Goal: Information Seeking & Learning: Learn about a topic

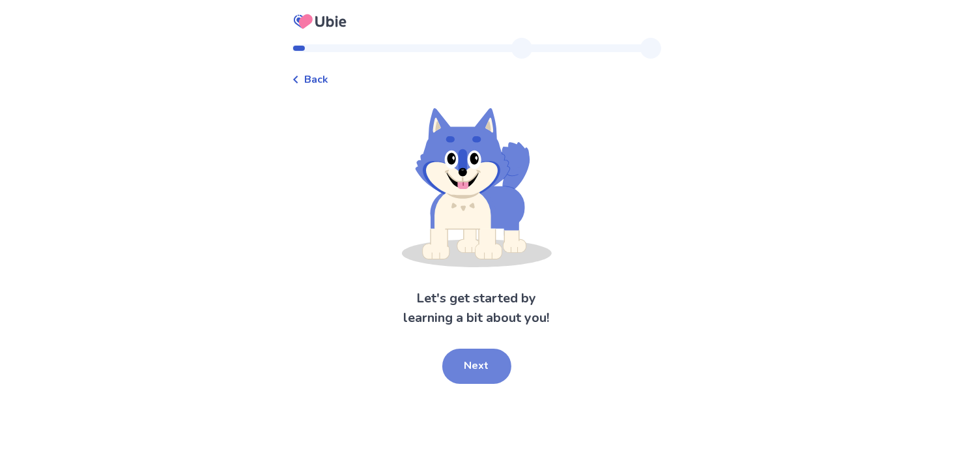
click at [480, 364] on button "Next" at bounding box center [476, 366] width 69 height 35
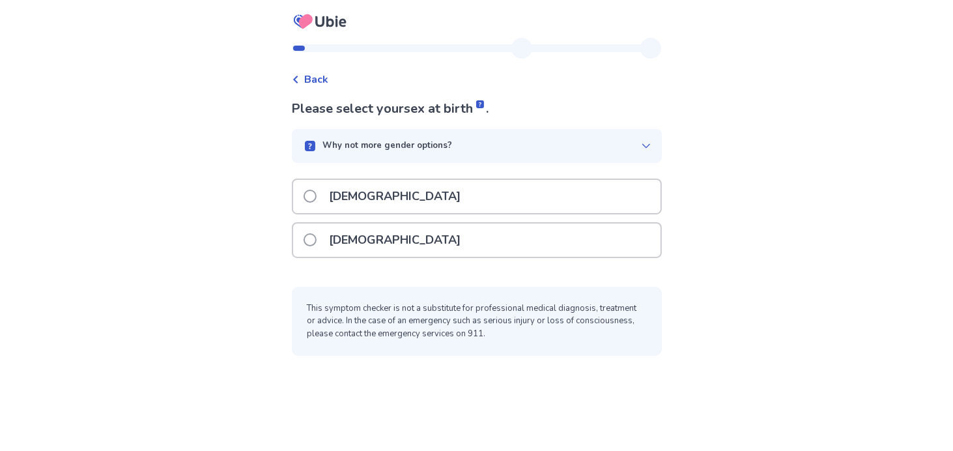
click at [317, 194] on span at bounding box center [310, 196] width 13 height 13
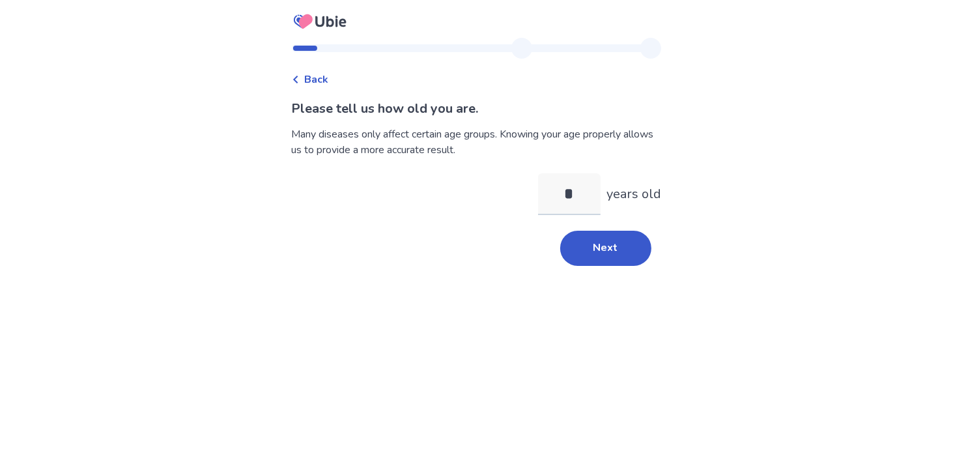
type input "**"
click at [618, 252] on button "Next" at bounding box center [605, 248] width 91 height 35
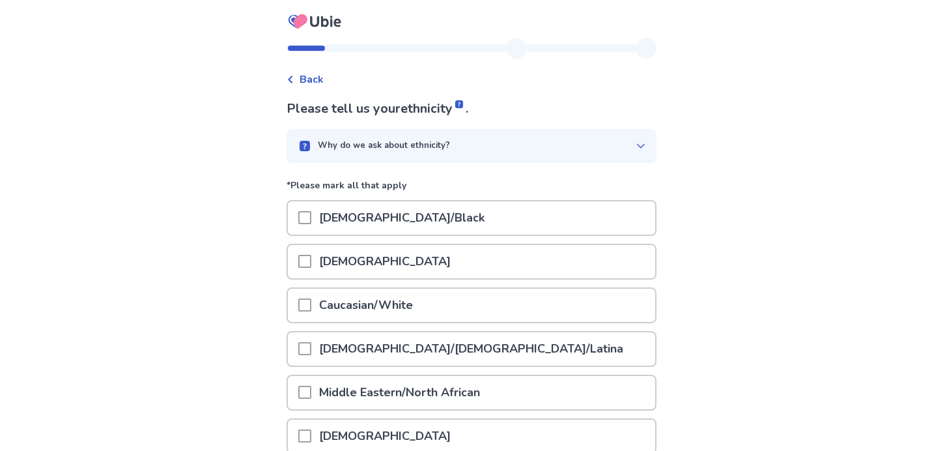
click at [311, 302] on span at bounding box center [304, 304] width 13 height 13
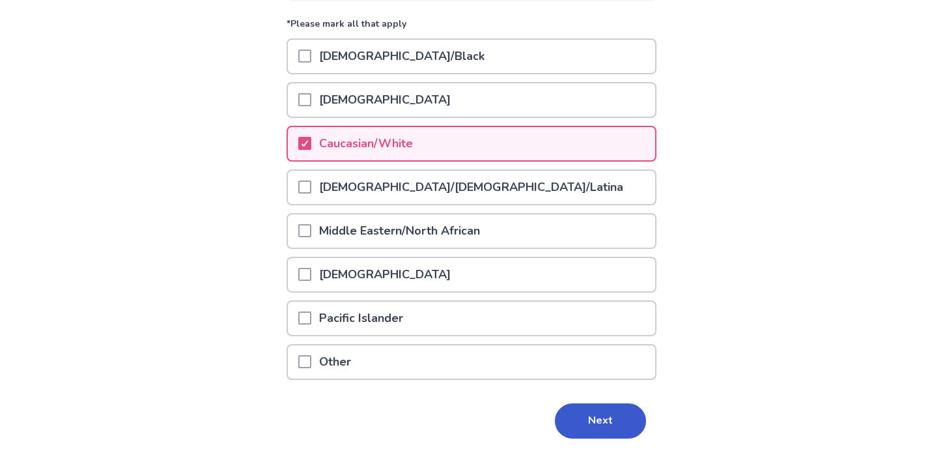
scroll to position [188, 0]
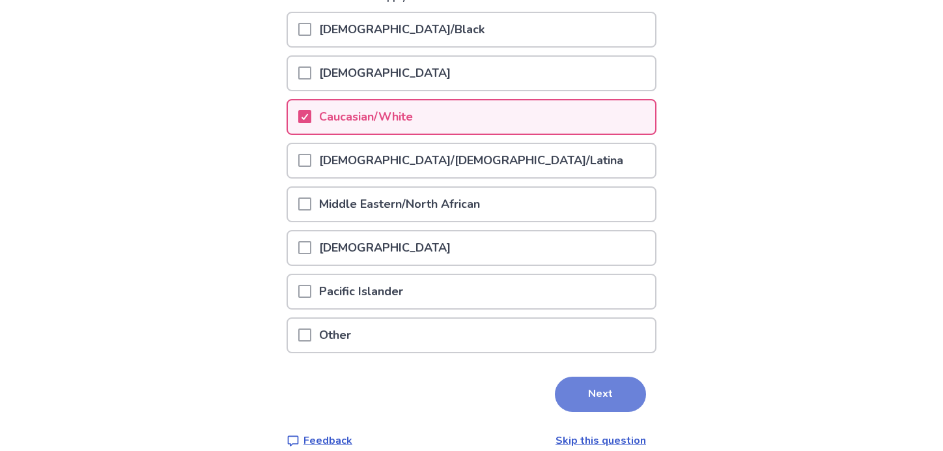
click at [594, 377] on button "Next" at bounding box center [600, 394] width 91 height 35
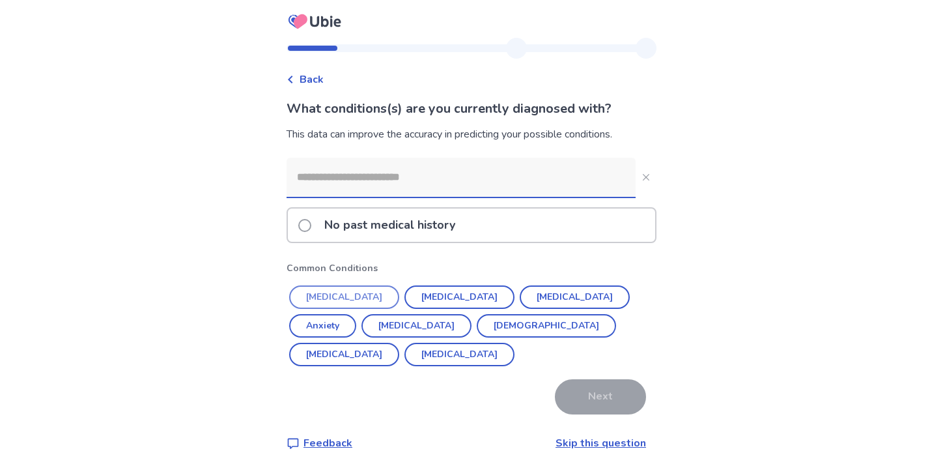
click at [347, 289] on button "[MEDICAL_DATA]" at bounding box center [344, 296] width 110 height 23
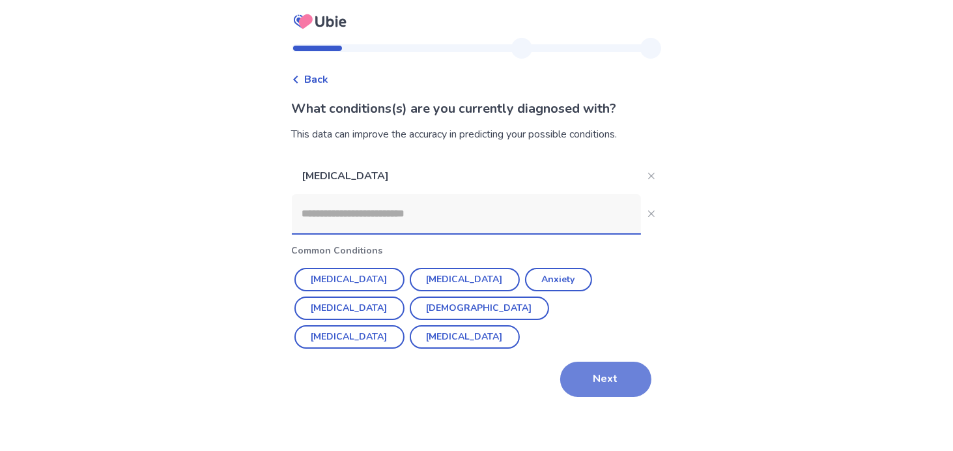
click at [568, 362] on button "Next" at bounding box center [605, 379] width 91 height 35
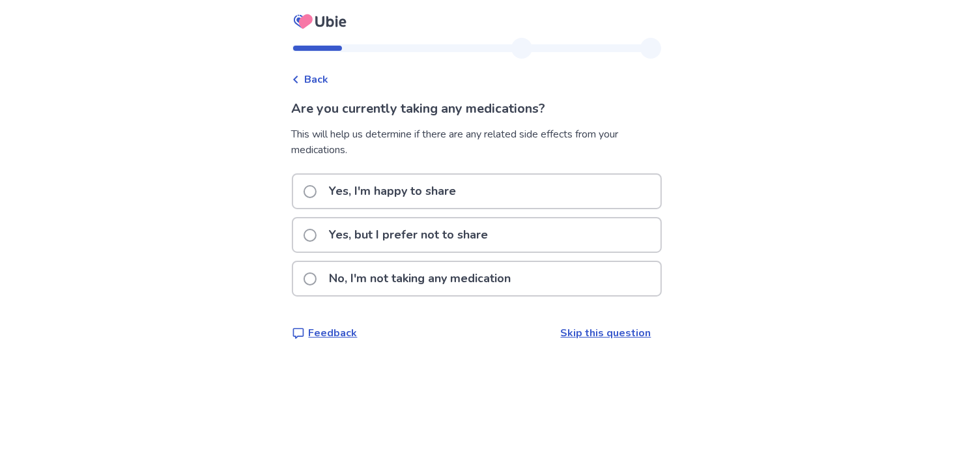
click at [315, 278] on span at bounding box center [310, 278] width 13 height 13
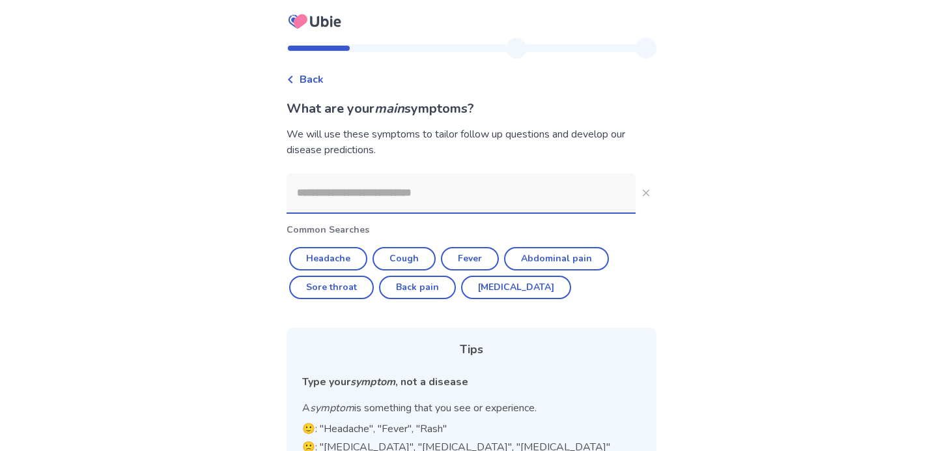
click at [391, 196] on input at bounding box center [461, 192] width 349 height 39
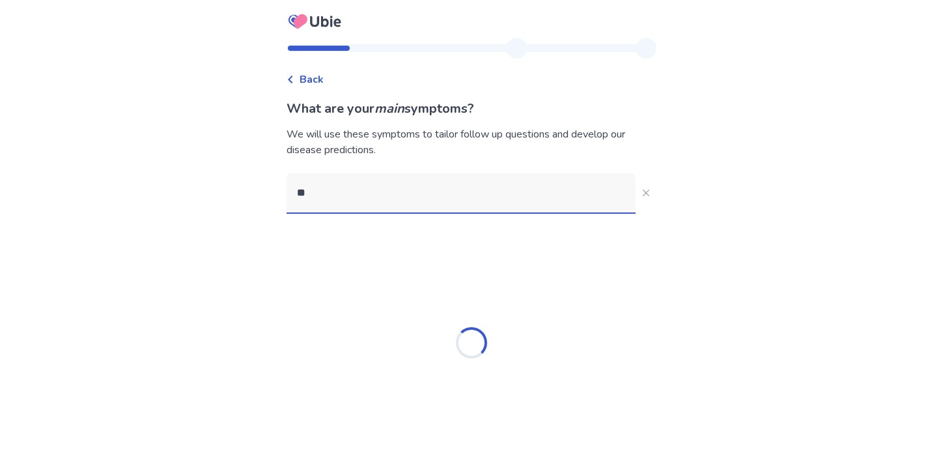
type input "*"
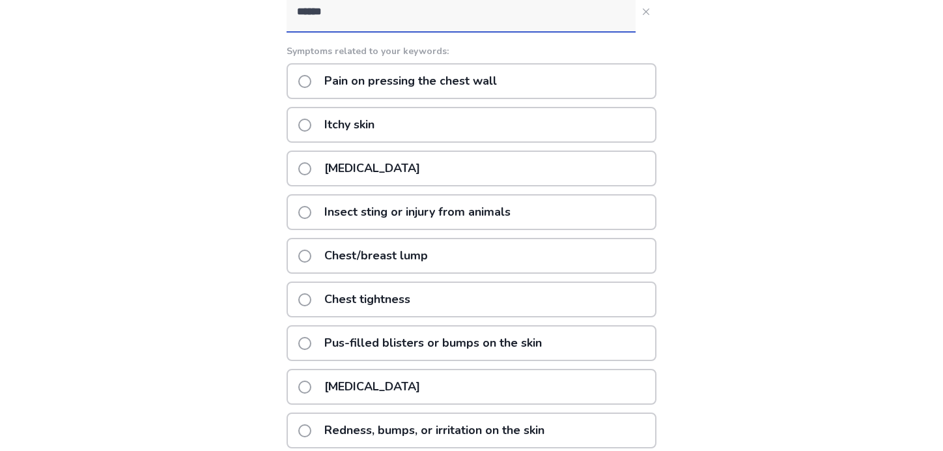
scroll to position [175, 0]
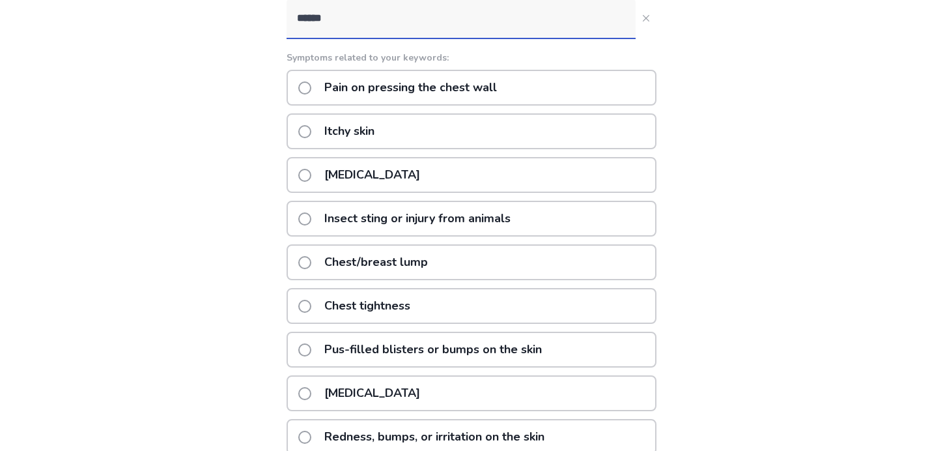
type input "*****"
click at [311, 86] on span at bounding box center [304, 87] width 13 height 13
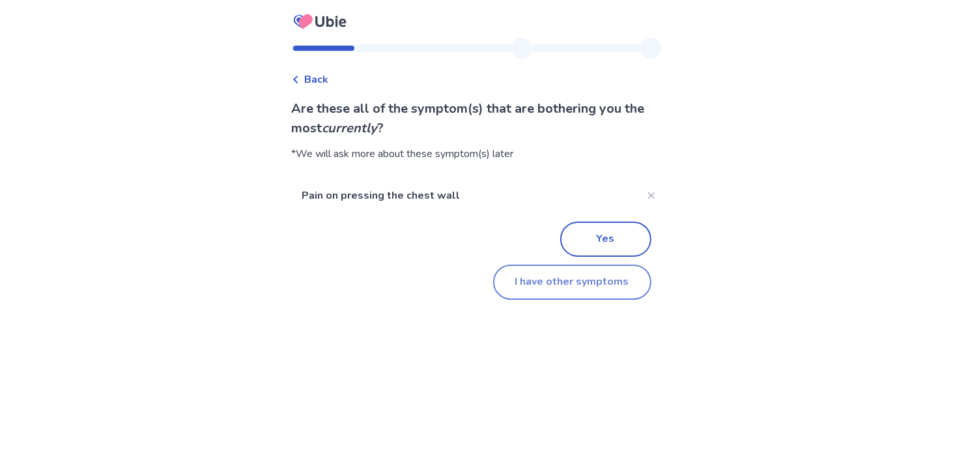
click at [581, 281] on button "I have other symptoms" at bounding box center [572, 282] width 158 height 35
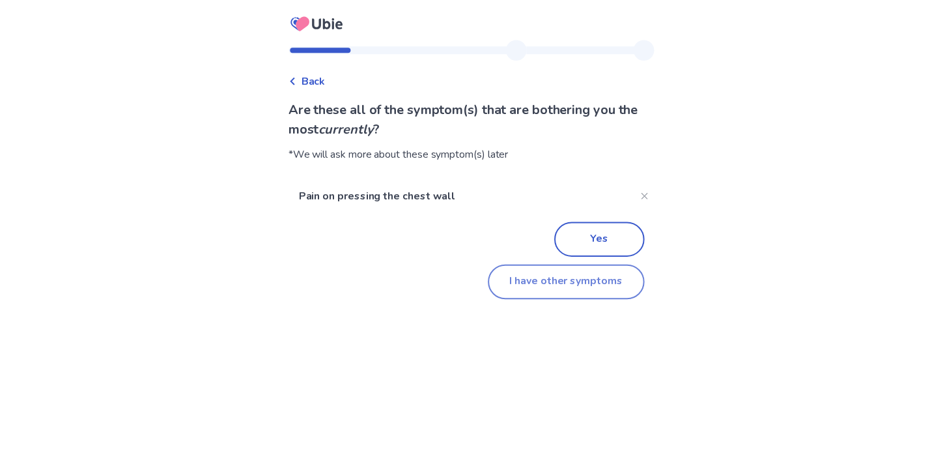
scroll to position [172, 0]
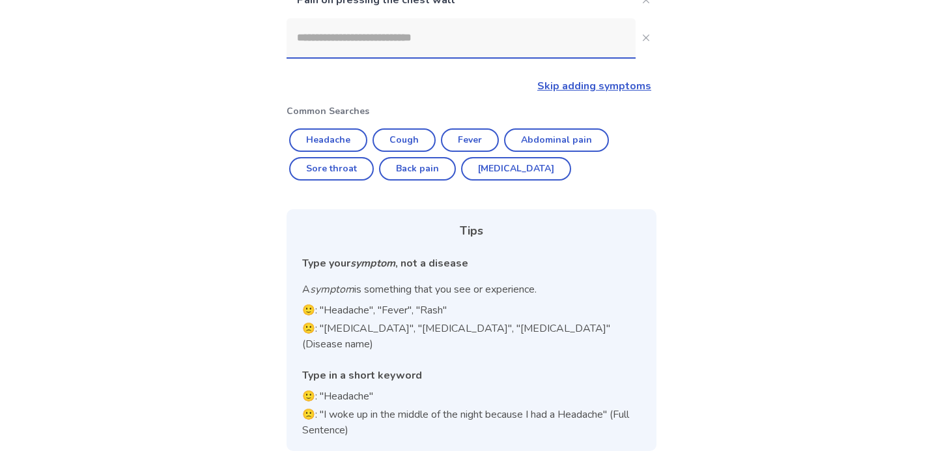
click at [336, 44] on input at bounding box center [461, 37] width 349 height 39
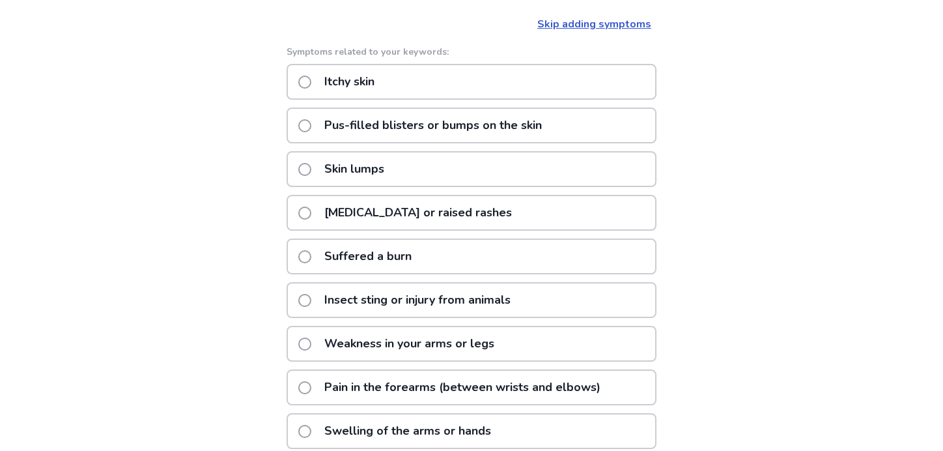
scroll to position [212, 0]
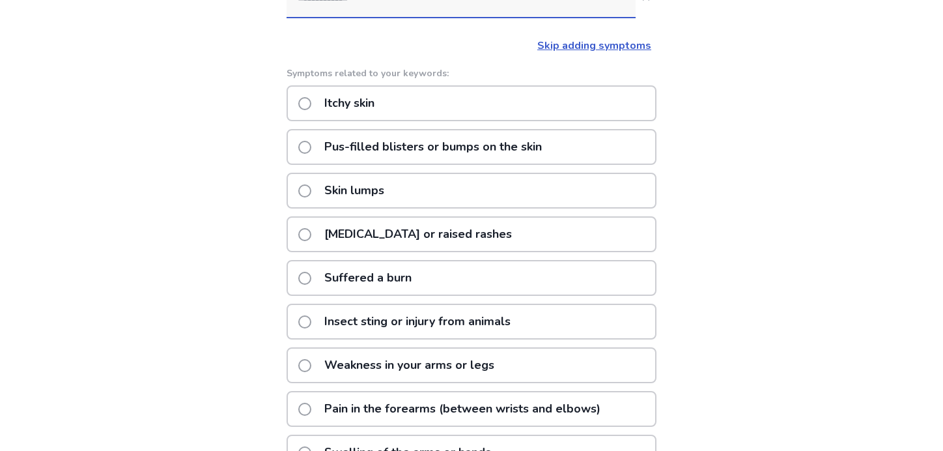
type input "**********"
click at [309, 100] on span at bounding box center [304, 103] width 13 height 13
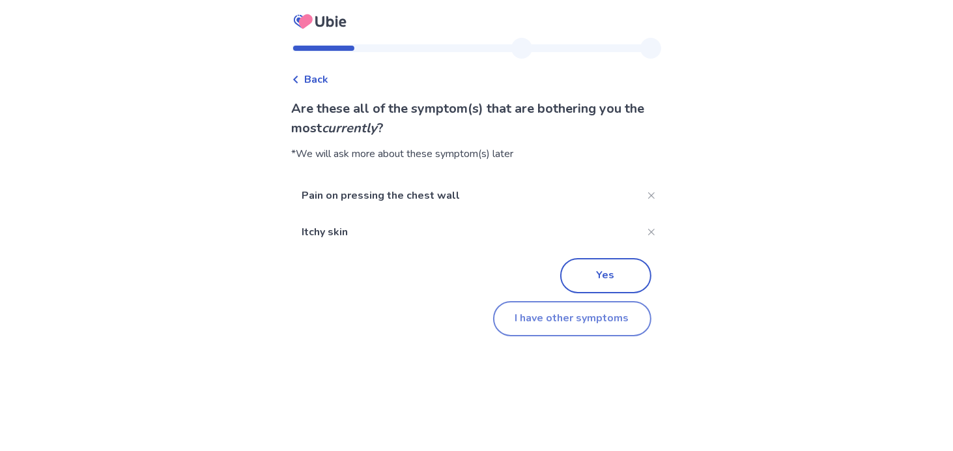
click at [577, 321] on button "I have other symptoms" at bounding box center [572, 318] width 158 height 35
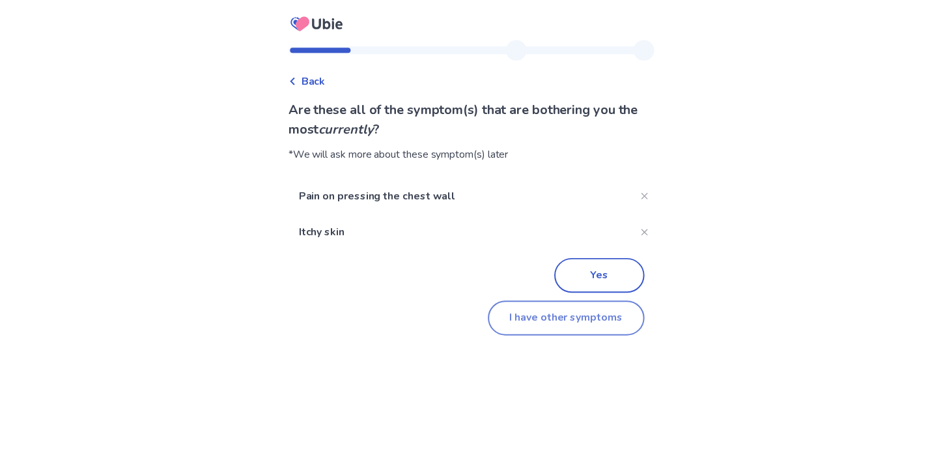
scroll to position [208, 0]
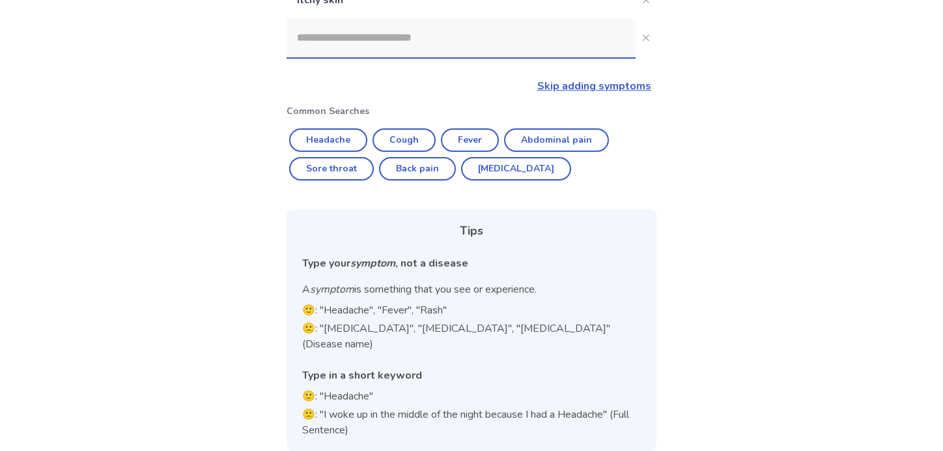
click at [348, 41] on input at bounding box center [461, 37] width 349 height 39
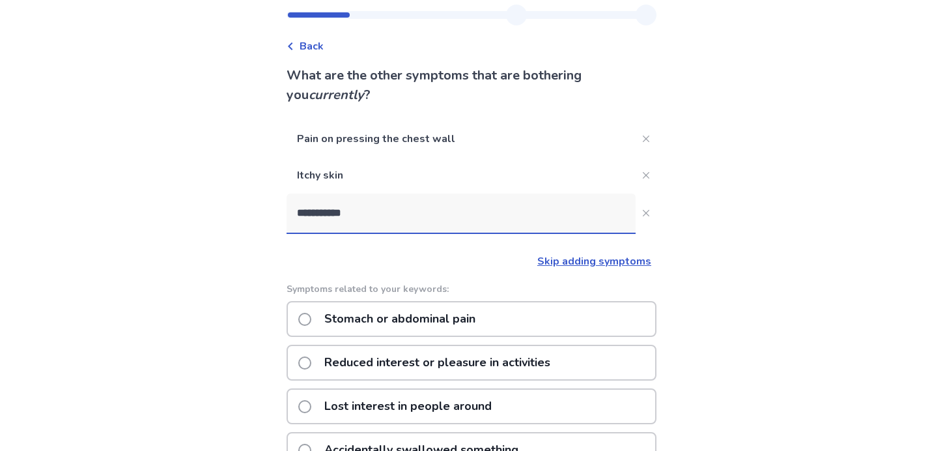
scroll to position [32, 0]
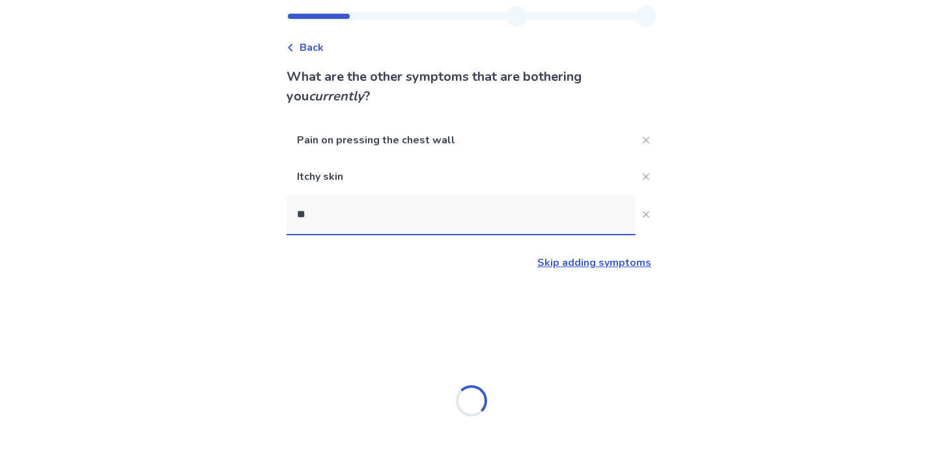
type input "*"
type input "*******"
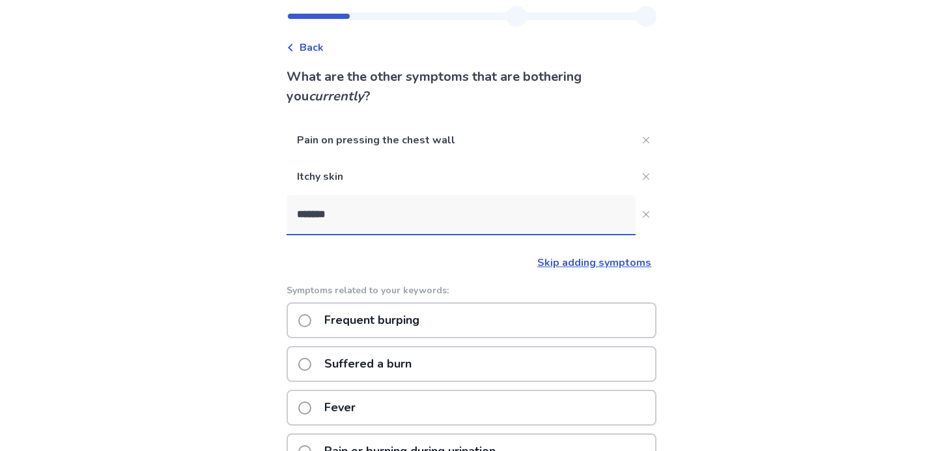
click at [321, 317] on label "Frequent burping" at bounding box center [362, 320] width 129 height 33
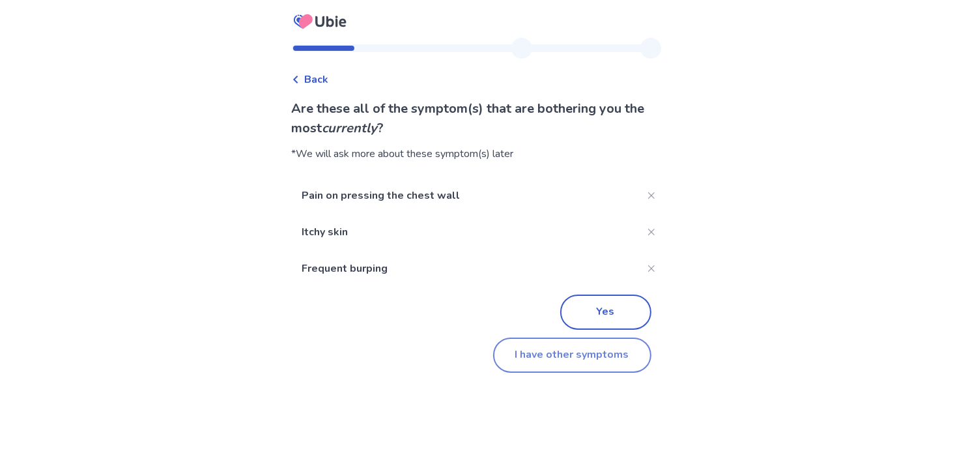
click at [544, 357] on button "I have other symptoms" at bounding box center [572, 355] width 158 height 35
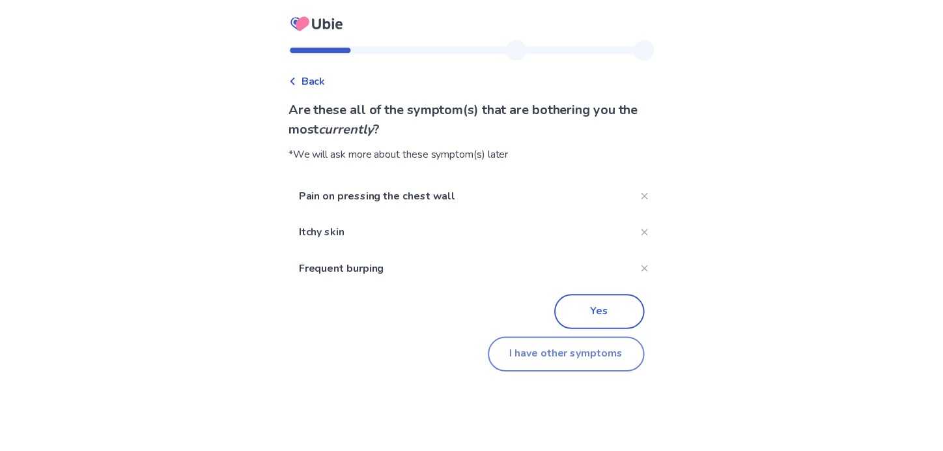
scroll to position [32, 0]
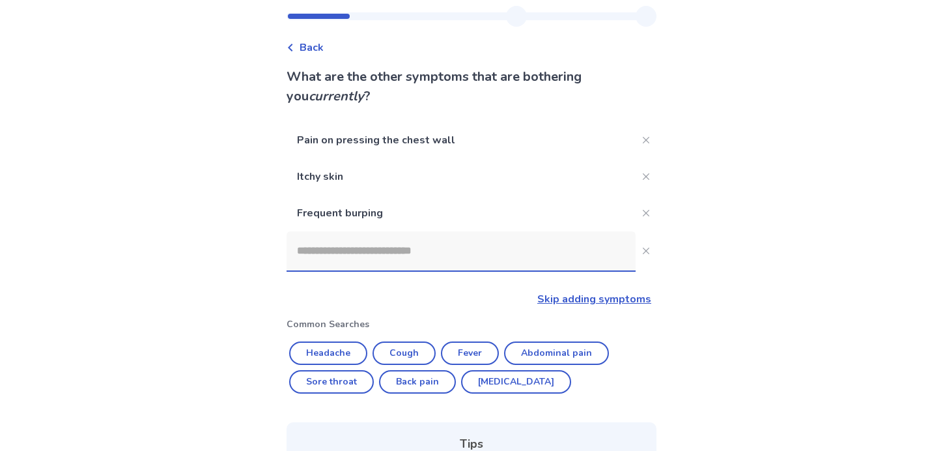
click at [342, 255] on input at bounding box center [461, 250] width 349 height 39
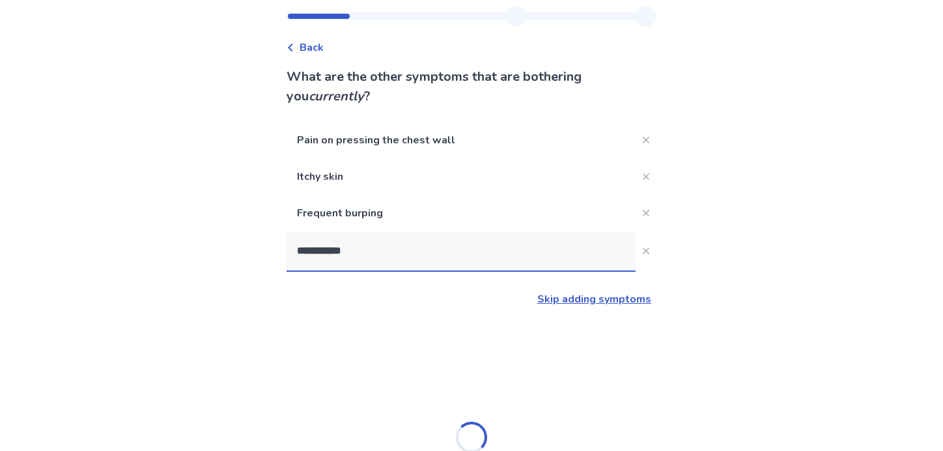
type input "**********"
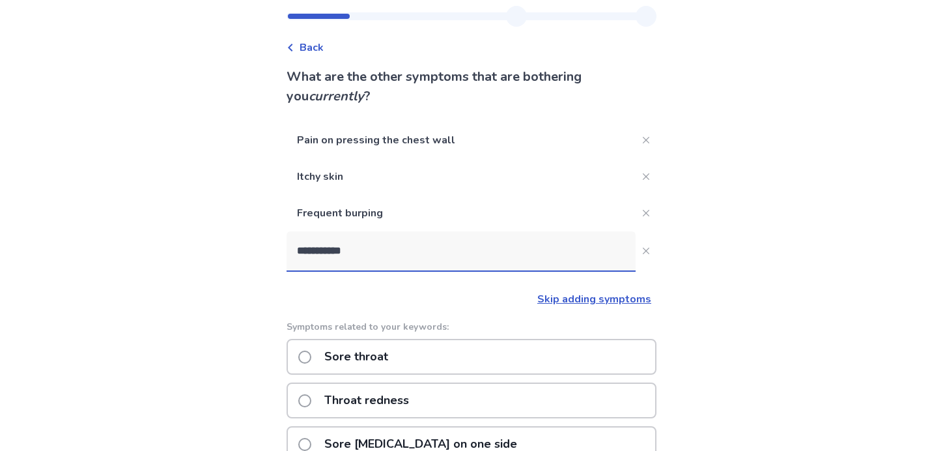
click at [311, 358] on span at bounding box center [304, 357] width 13 height 13
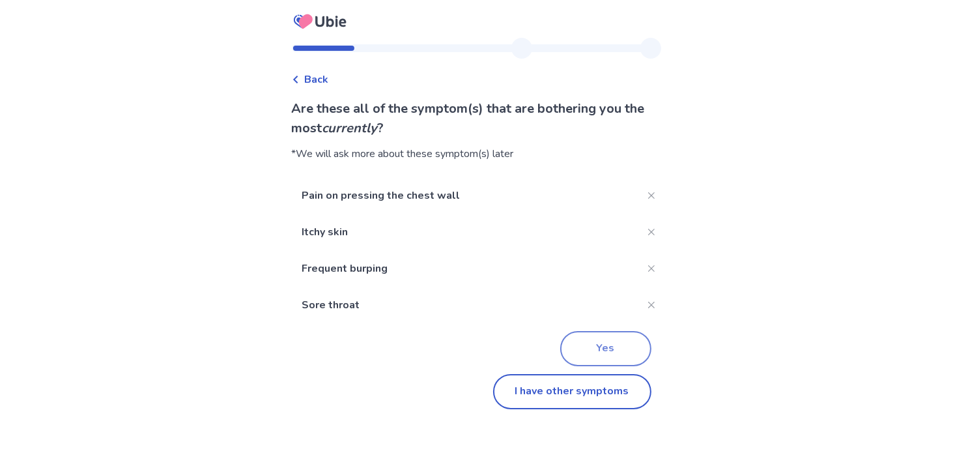
click at [595, 358] on button "Yes" at bounding box center [605, 348] width 91 height 35
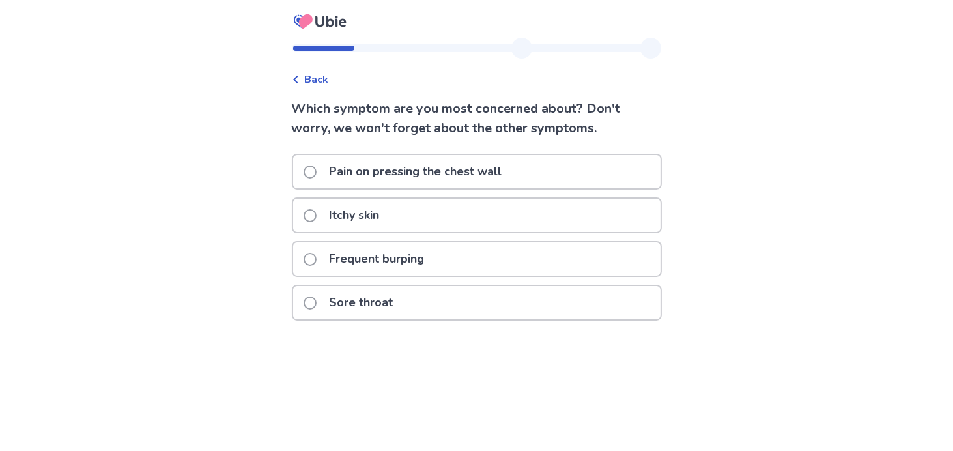
click at [317, 171] on span at bounding box center [310, 171] width 13 height 13
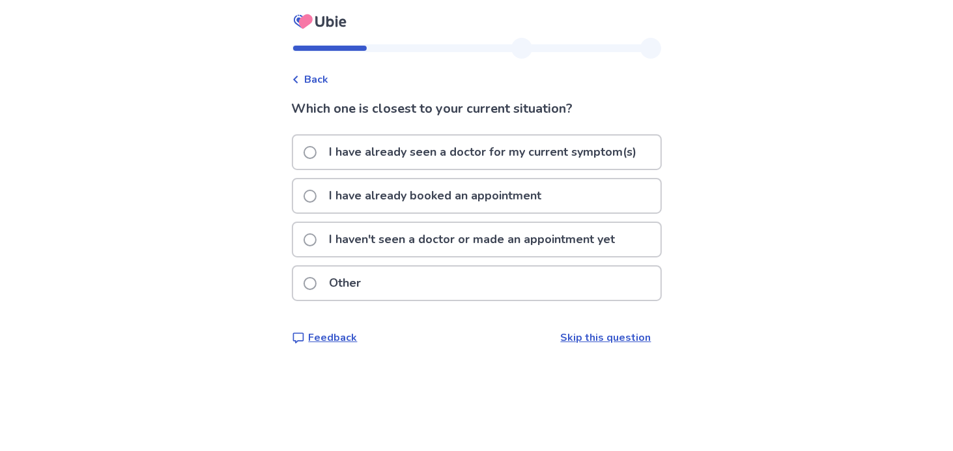
click at [317, 237] on span at bounding box center [310, 239] width 13 height 13
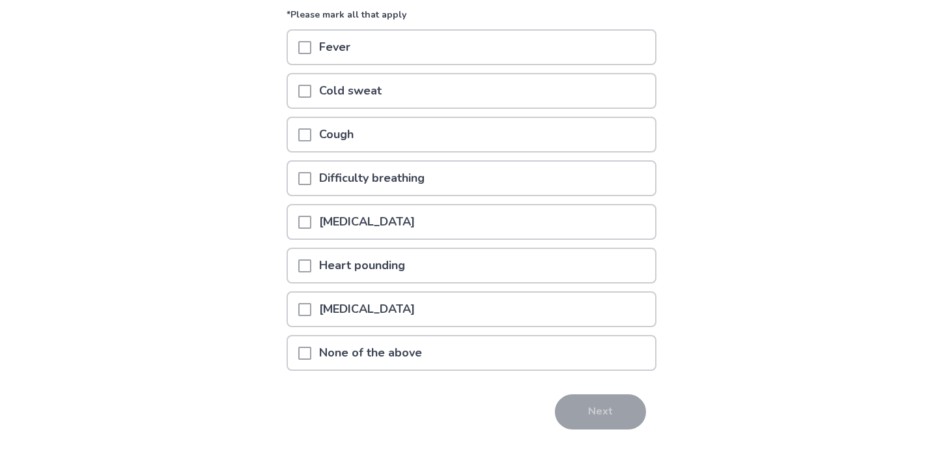
scroll to position [161, 0]
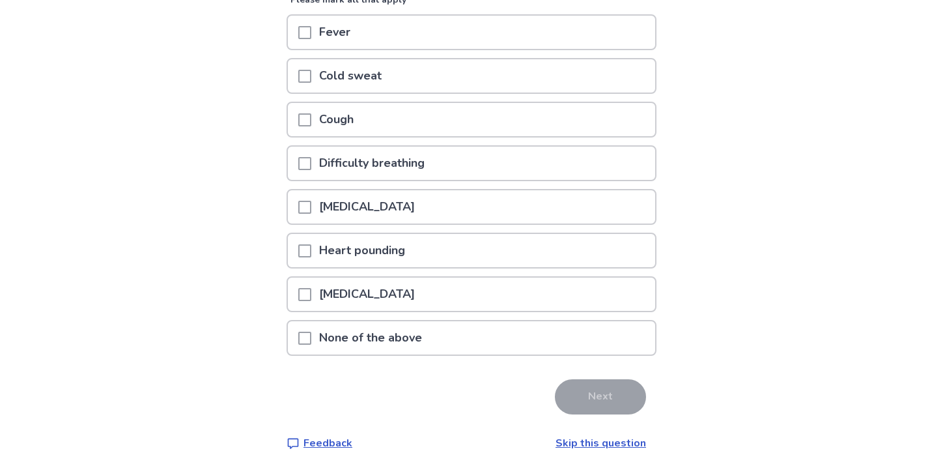
click at [311, 333] on span at bounding box center [304, 338] width 13 height 13
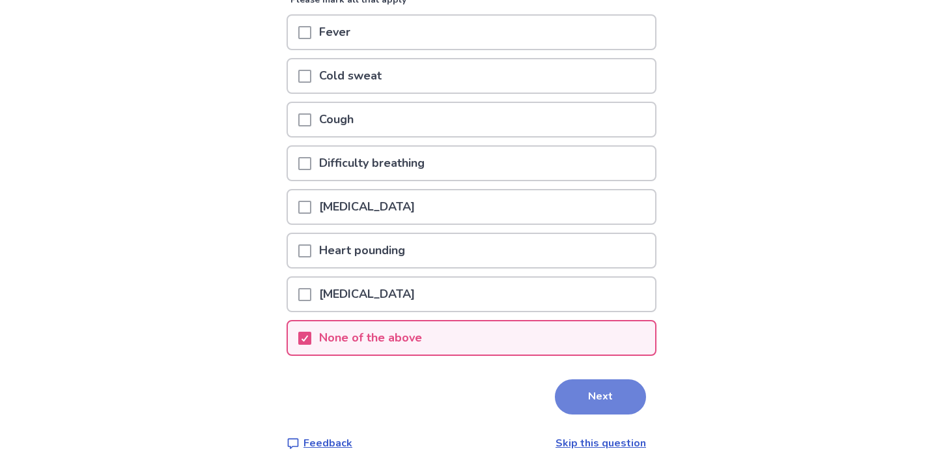
click at [590, 389] on button "Next" at bounding box center [600, 396] width 91 height 35
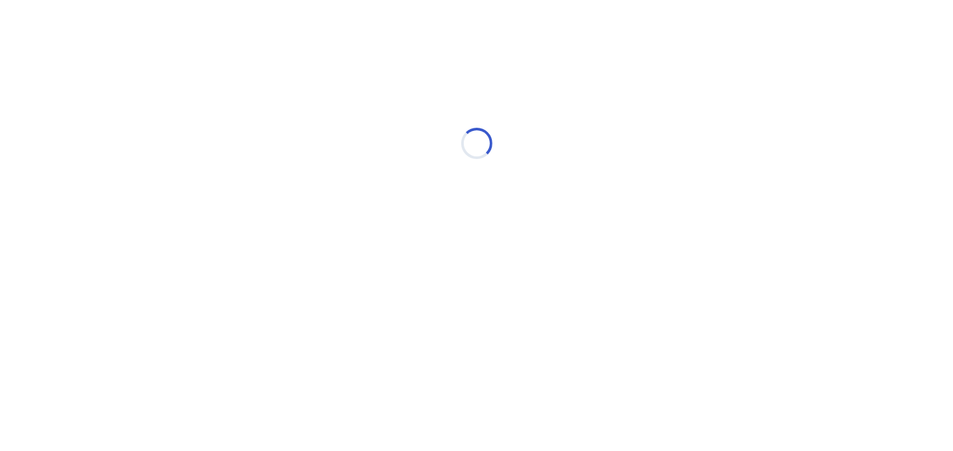
select select "*"
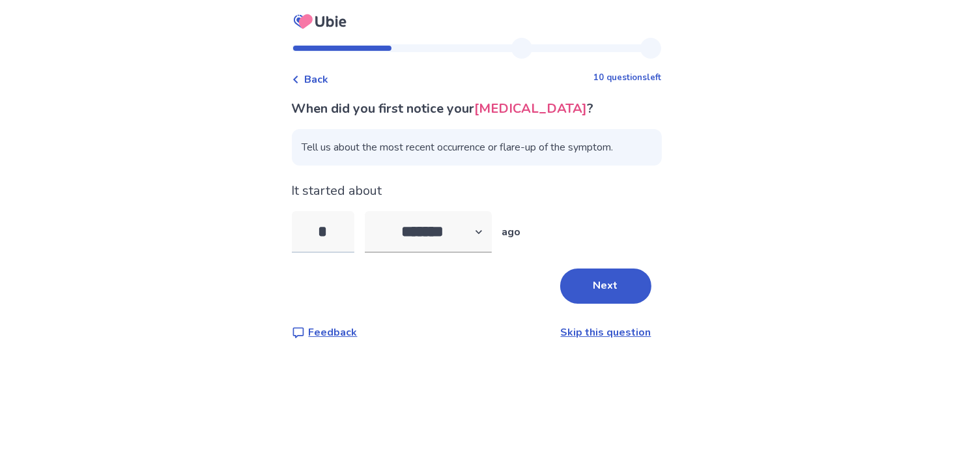
type input "**"
click at [605, 281] on button "Next" at bounding box center [605, 285] width 91 height 35
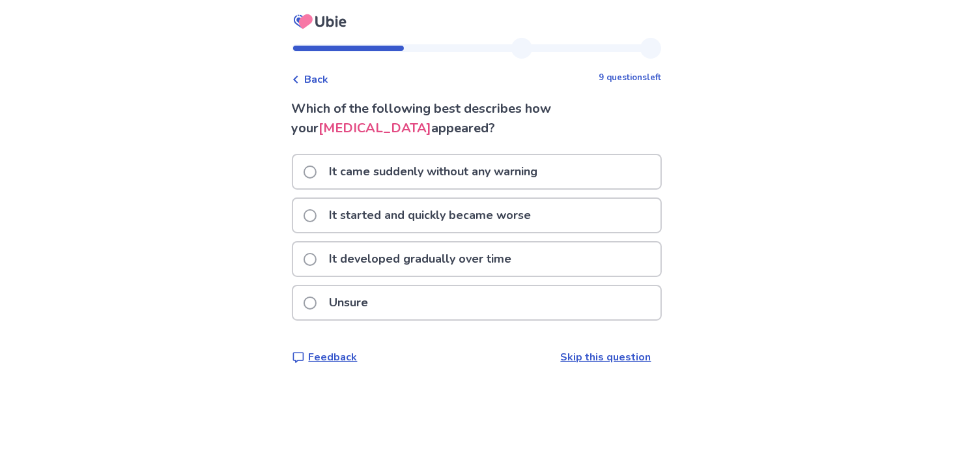
click at [317, 303] on span at bounding box center [310, 302] width 13 height 13
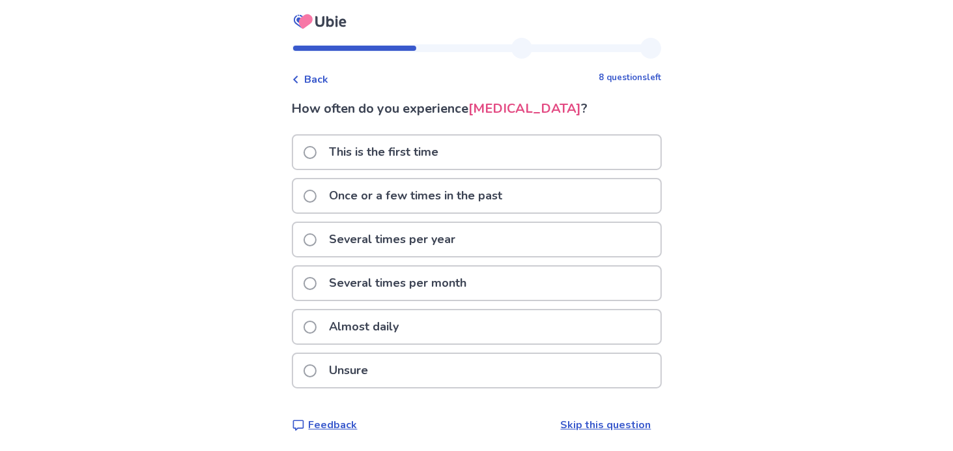
click at [325, 83] on span "Back" at bounding box center [317, 80] width 24 height 16
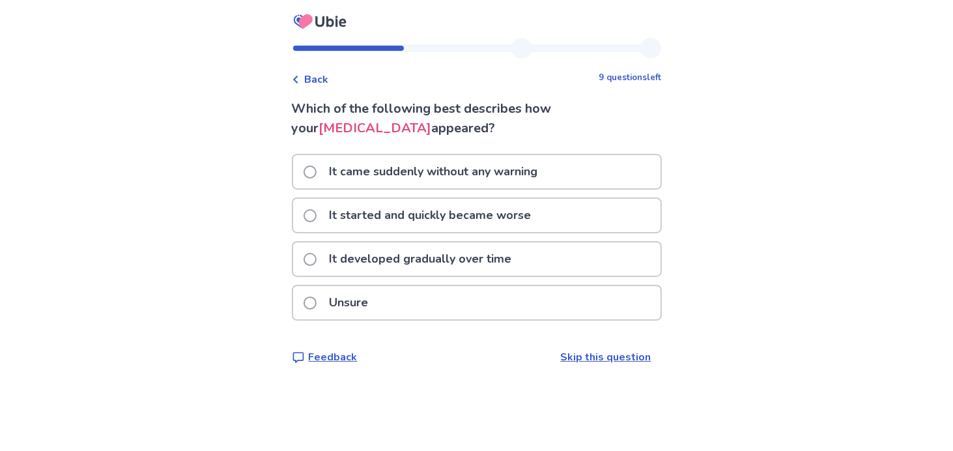
click at [317, 171] on span at bounding box center [310, 171] width 13 height 13
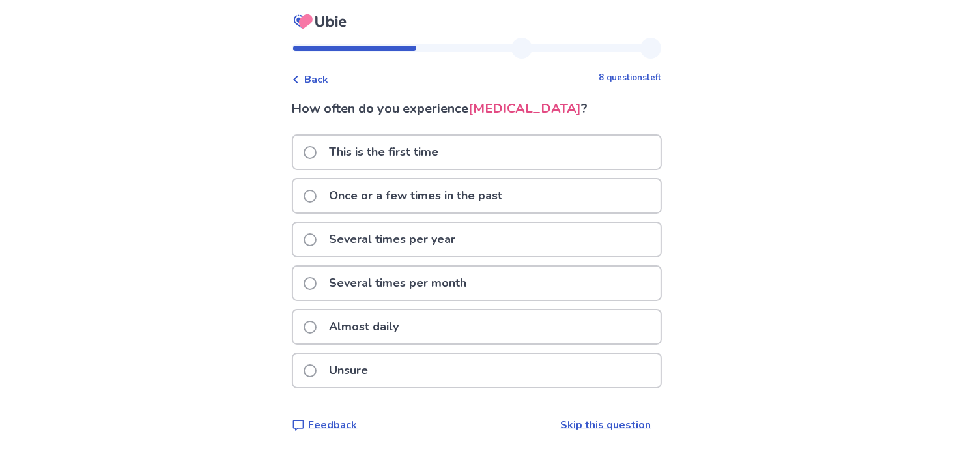
click at [310, 152] on label "This is the first time" at bounding box center [375, 152] width 143 height 33
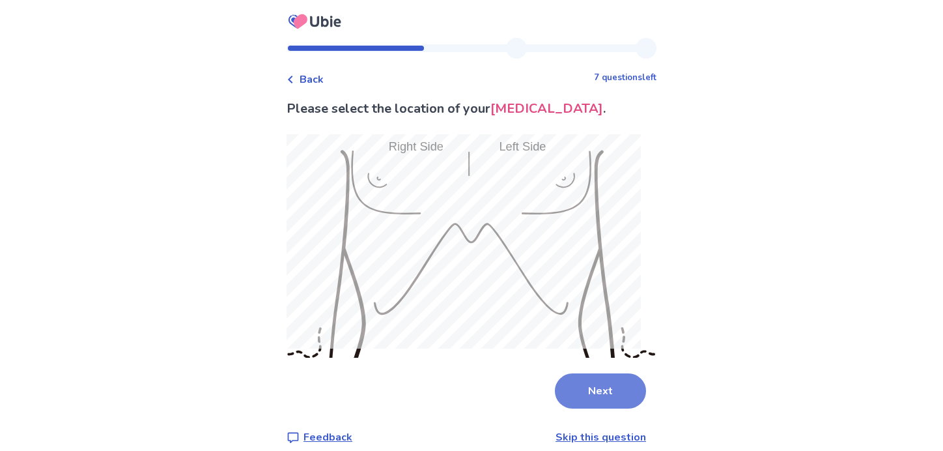
click at [590, 381] on button "Next" at bounding box center [600, 390] width 91 height 35
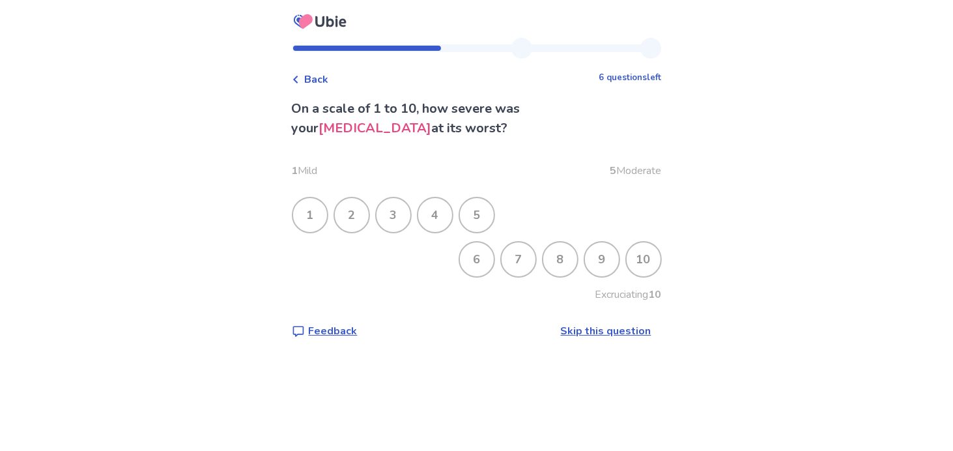
click at [437, 216] on div "4" at bounding box center [435, 215] width 34 height 34
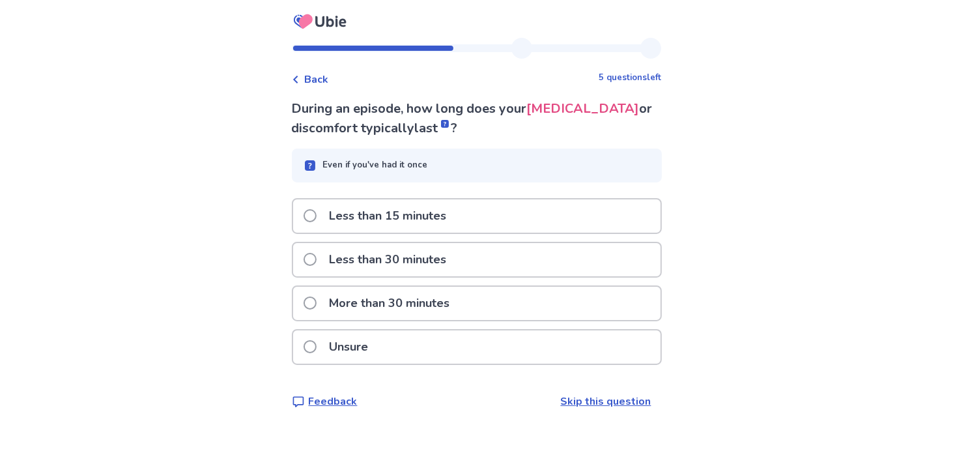
click at [317, 257] on span at bounding box center [310, 259] width 13 height 13
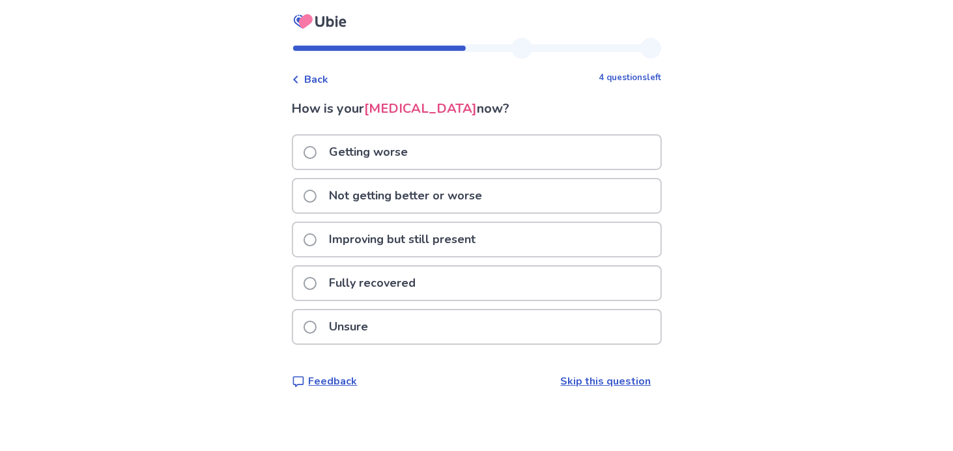
click at [317, 237] on span at bounding box center [310, 239] width 13 height 13
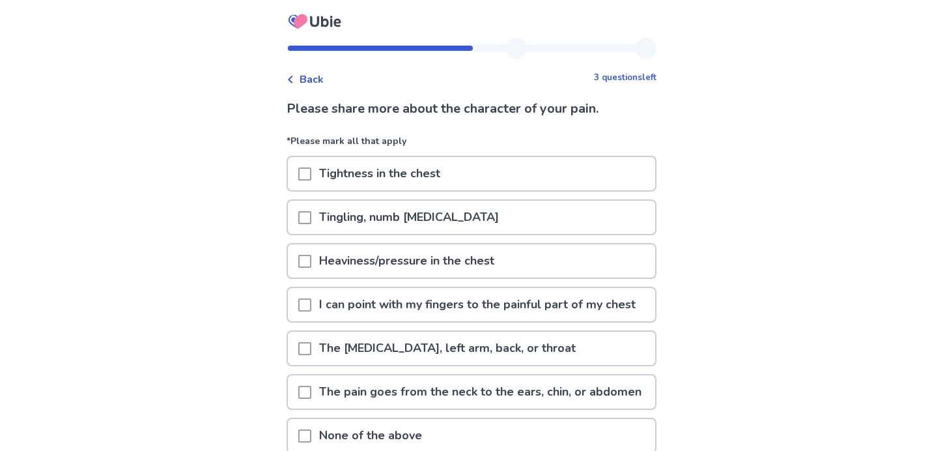
click at [306, 164] on div at bounding box center [304, 173] width 13 height 33
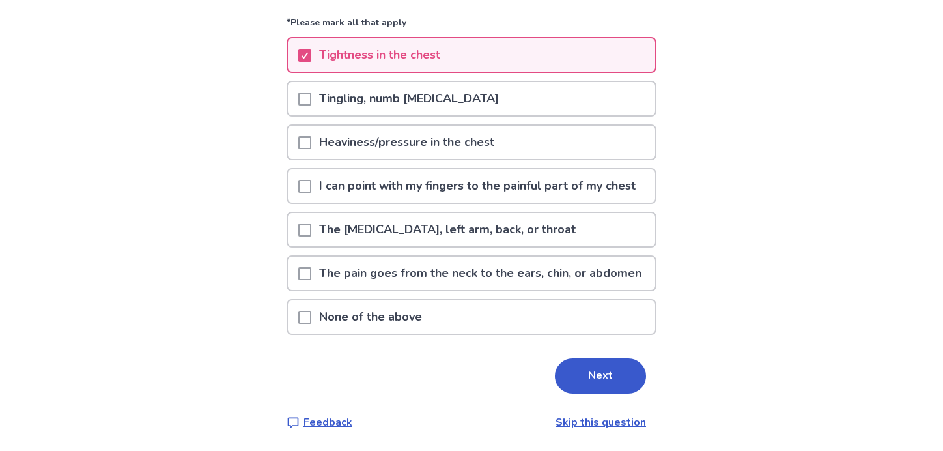
scroll to position [158, 0]
click at [311, 180] on span at bounding box center [304, 186] width 13 height 13
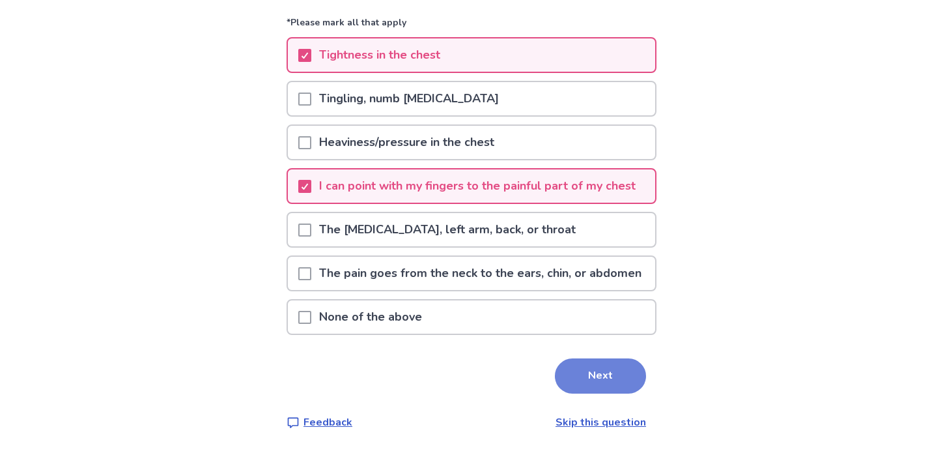
click at [595, 386] on button "Next" at bounding box center [600, 375] width 91 height 35
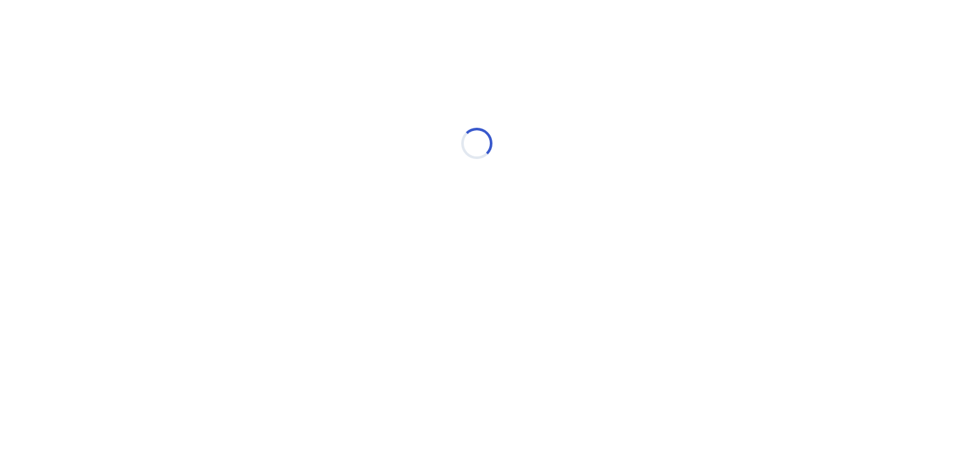
scroll to position [0, 0]
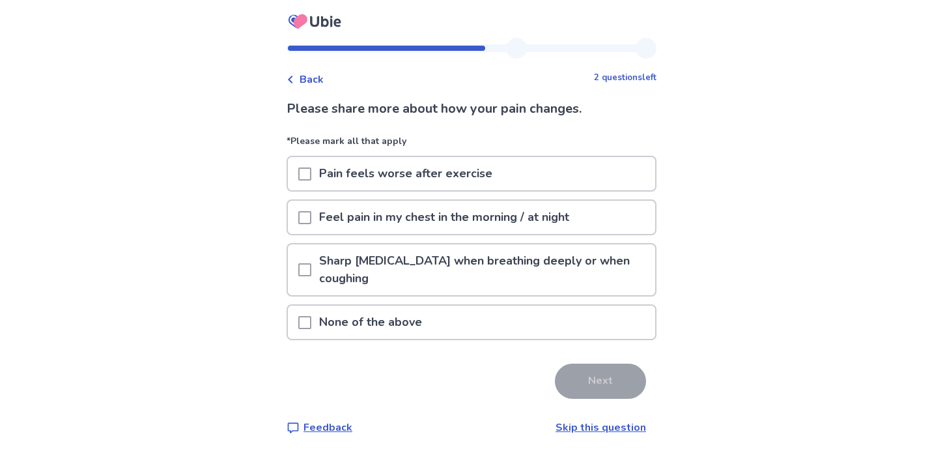
click at [310, 169] on span at bounding box center [304, 173] width 13 height 13
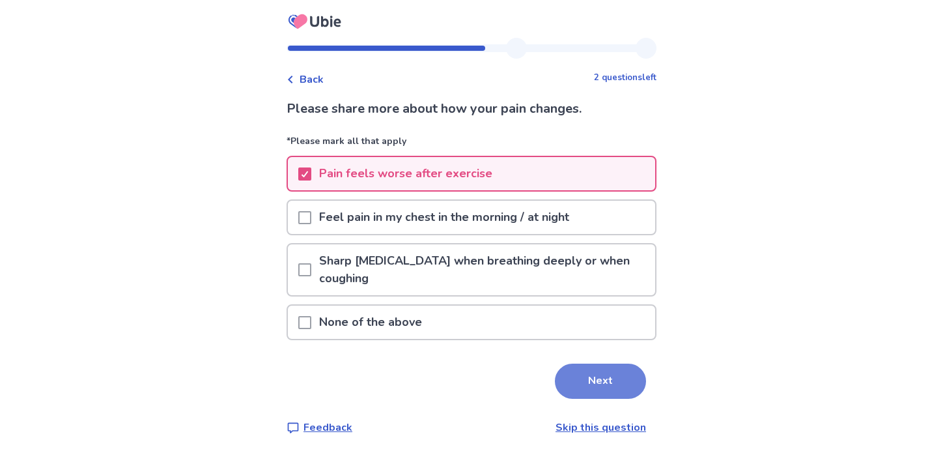
click at [590, 373] on button "Next" at bounding box center [600, 381] width 91 height 35
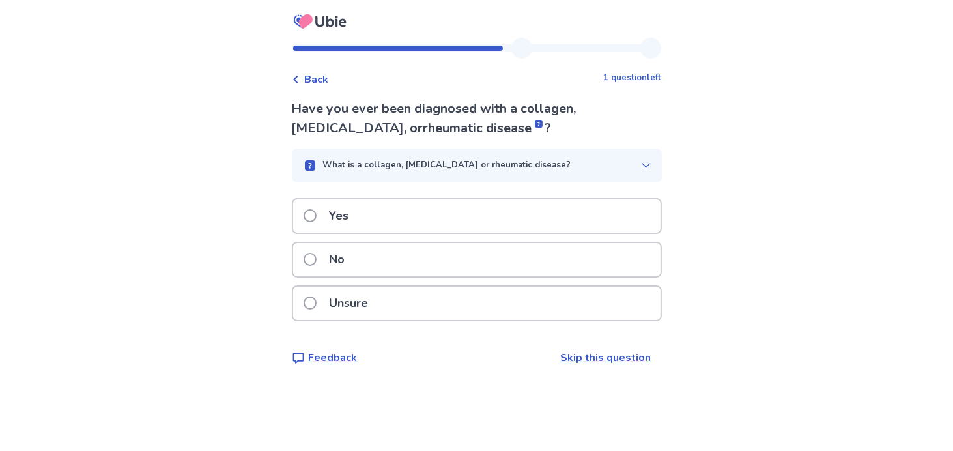
click at [317, 259] on span at bounding box center [310, 259] width 13 height 13
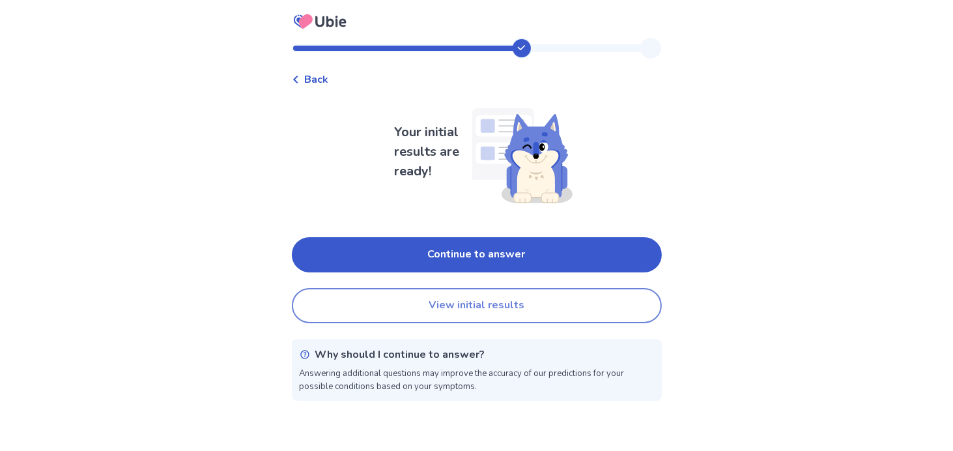
click at [436, 308] on button "View initial results" at bounding box center [477, 305] width 370 height 35
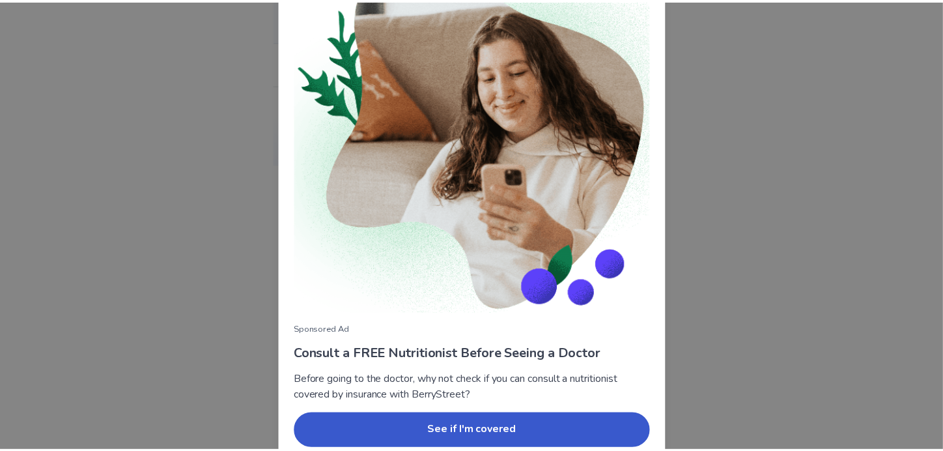
scroll to position [119, 0]
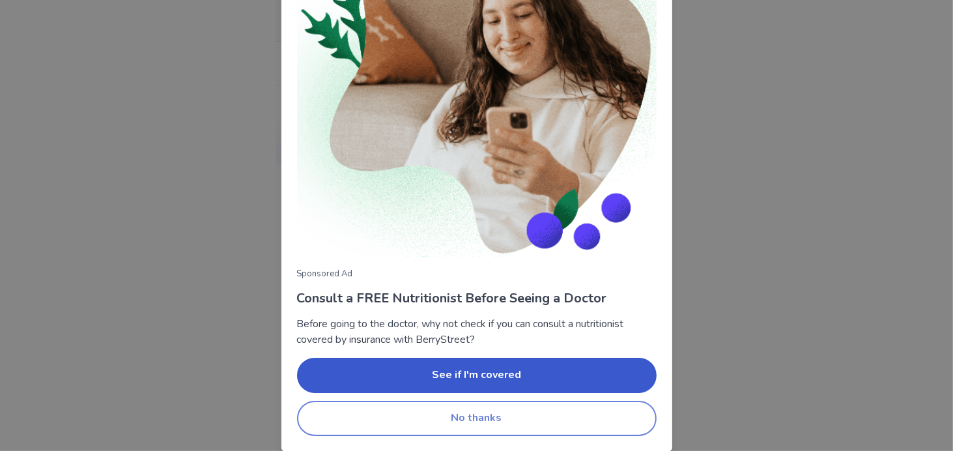
click at [509, 427] on button "No thanks" at bounding box center [477, 418] width 360 height 35
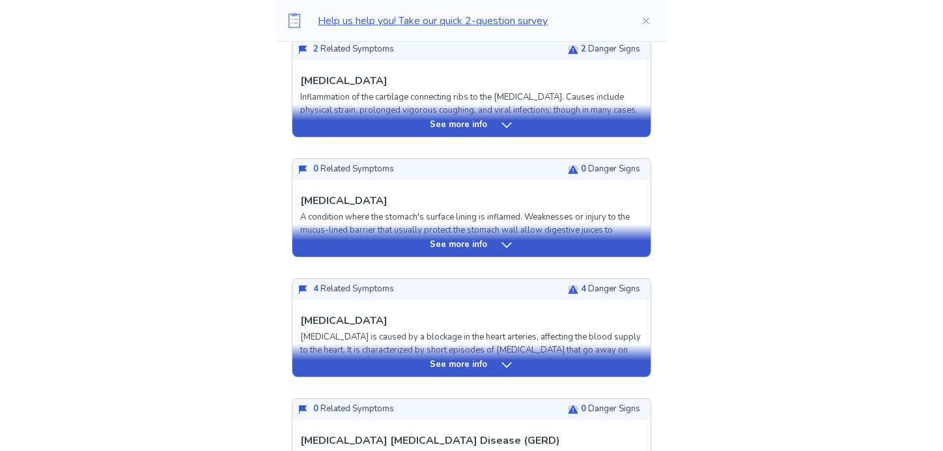
scroll to position [382, 0]
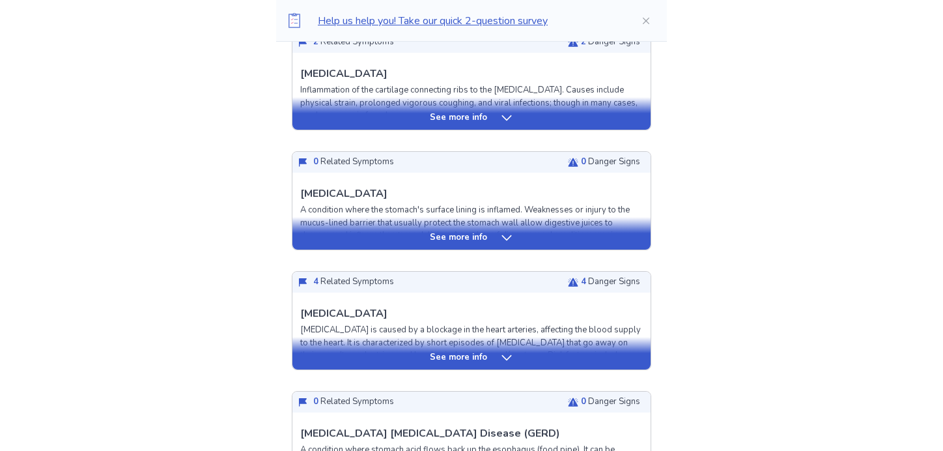
click at [487, 360] on div "See more info" at bounding box center [472, 357] width 358 height 13
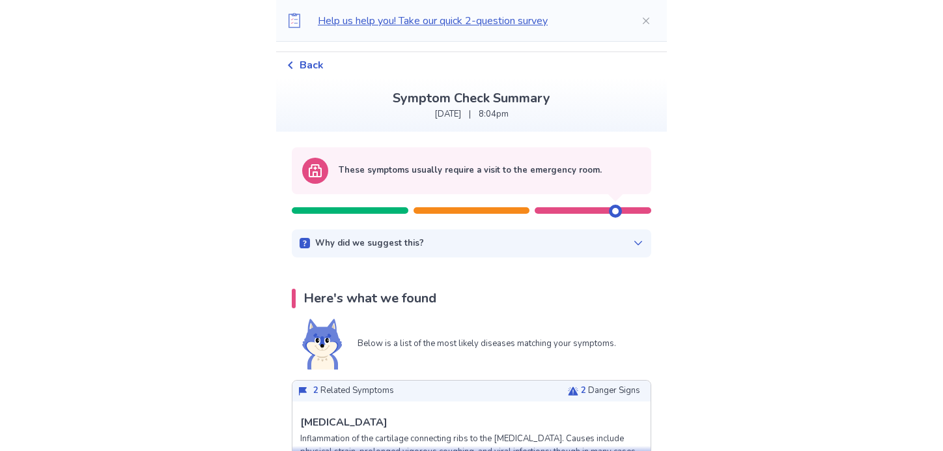
scroll to position [0, 0]
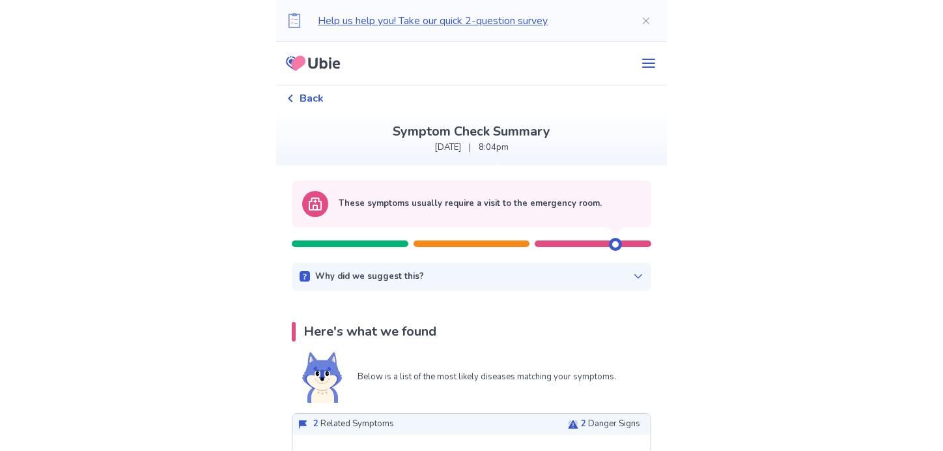
click at [313, 96] on span "Back" at bounding box center [312, 99] width 24 height 16
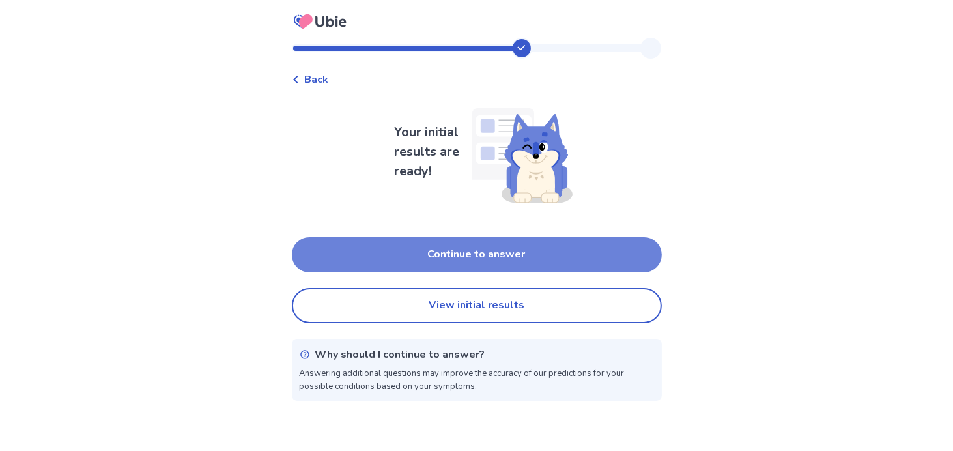
click at [455, 257] on button "Continue to answer" at bounding box center [477, 254] width 370 height 35
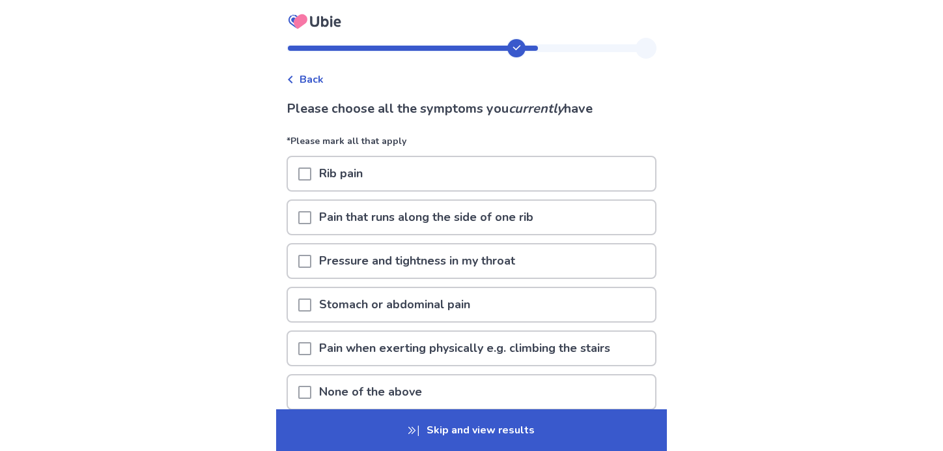
scroll to position [113, 0]
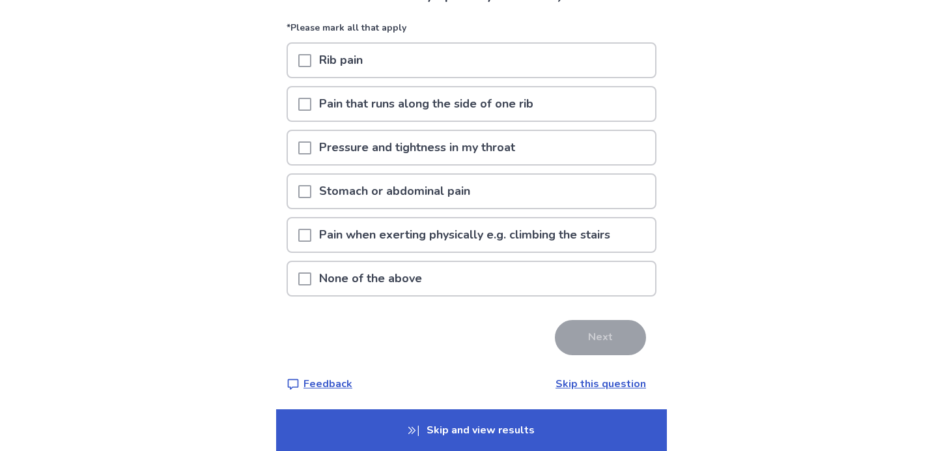
click at [310, 274] on span at bounding box center [304, 278] width 13 height 13
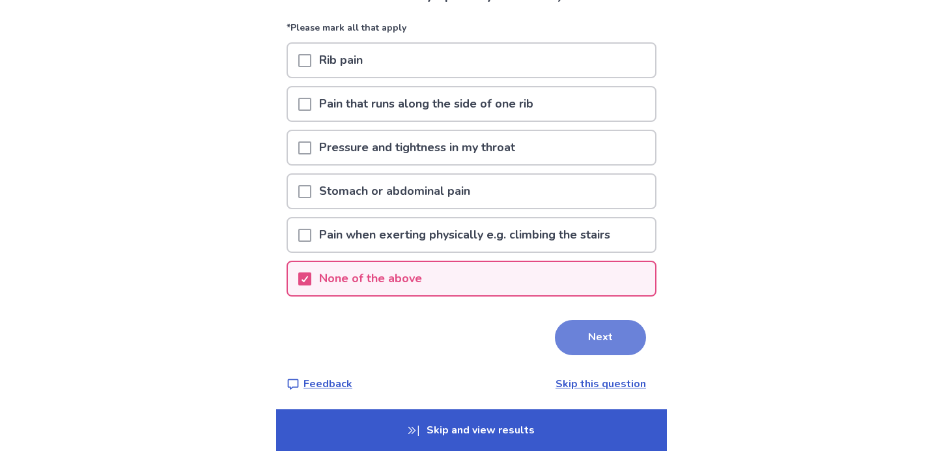
click at [616, 339] on button "Next" at bounding box center [600, 337] width 91 height 35
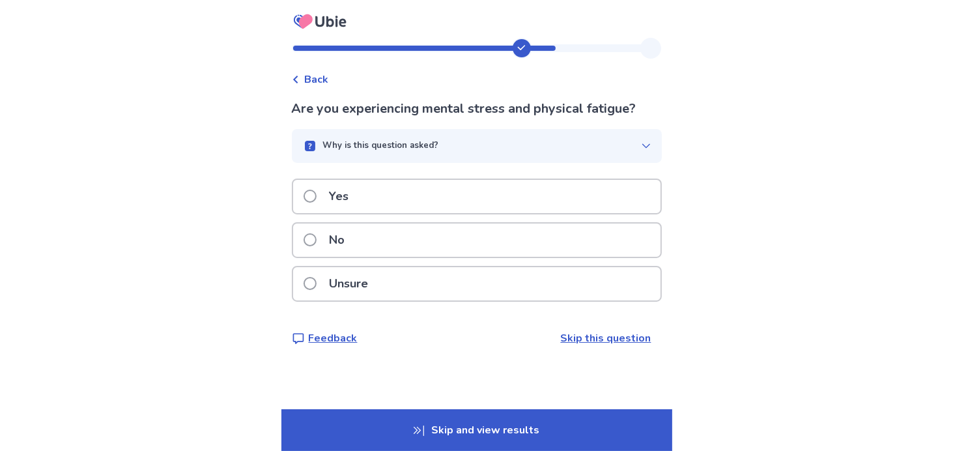
click at [317, 238] on span at bounding box center [310, 239] width 13 height 13
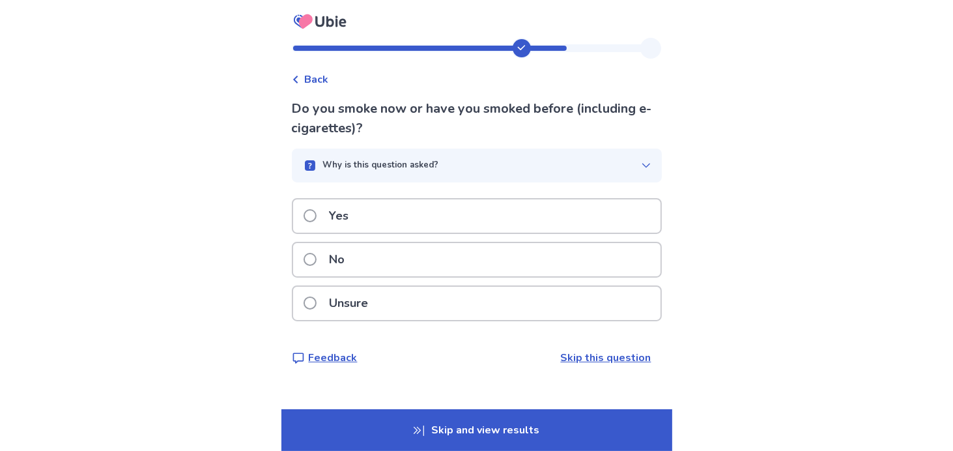
click at [317, 218] on span at bounding box center [310, 215] width 13 height 13
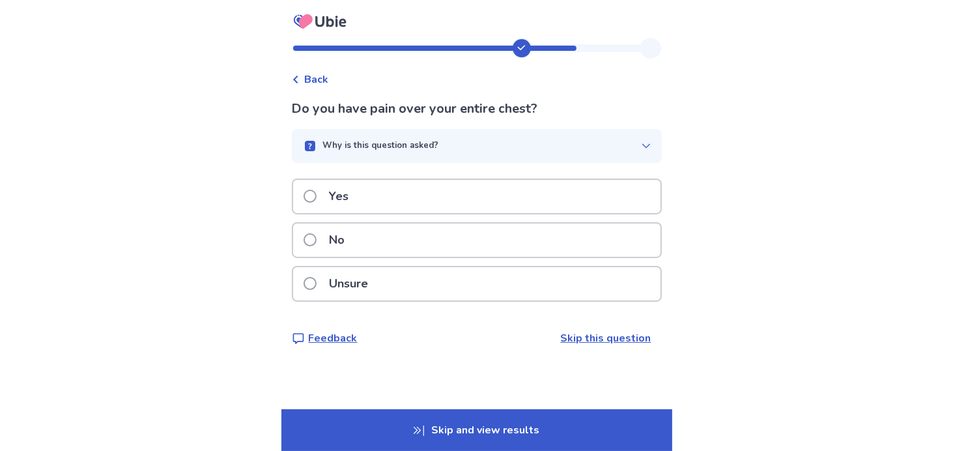
click at [317, 240] on span at bounding box center [310, 239] width 13 height 13
click at [641, 146] on icon "button" at bounding box center [646, 146] width 10 height 10
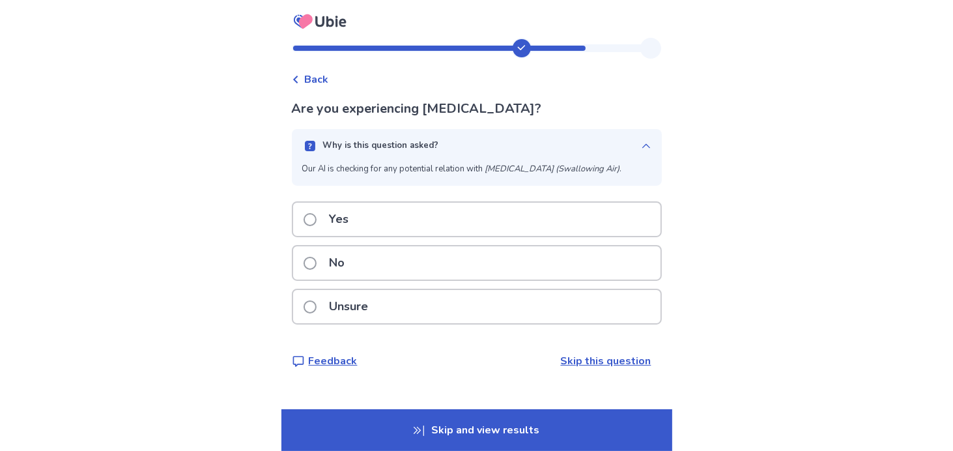
click at [641, 145] on icon "button" at bounding box center [646, 146] width 10 height 10
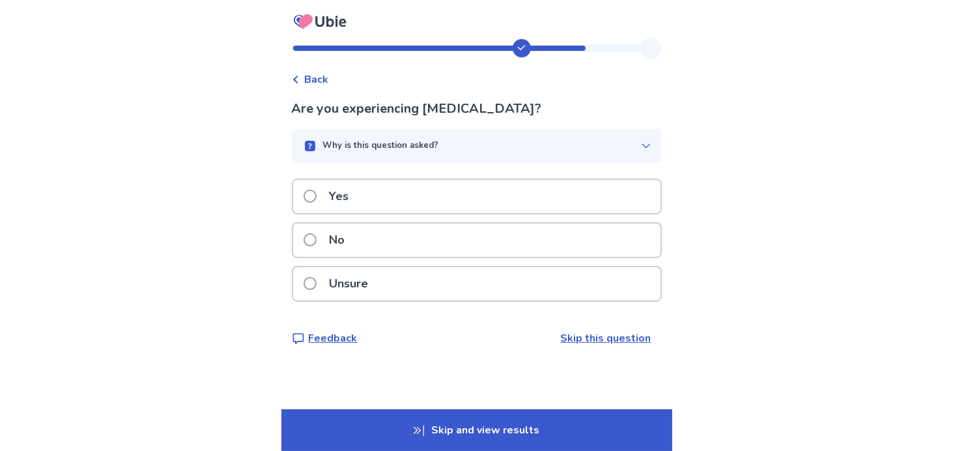
click at [315, 241] on span at bounding box center [310, 239] width 13 height 13
click at [317, 240] on span at bounding box center [310, 239] width 13 height 13
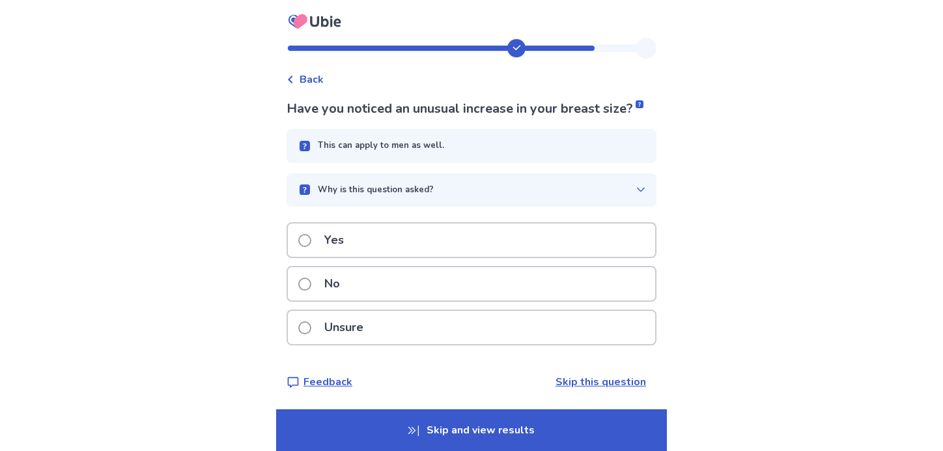
click at [311, 291] on span at bounding box center [304, 284] width 13 height 13
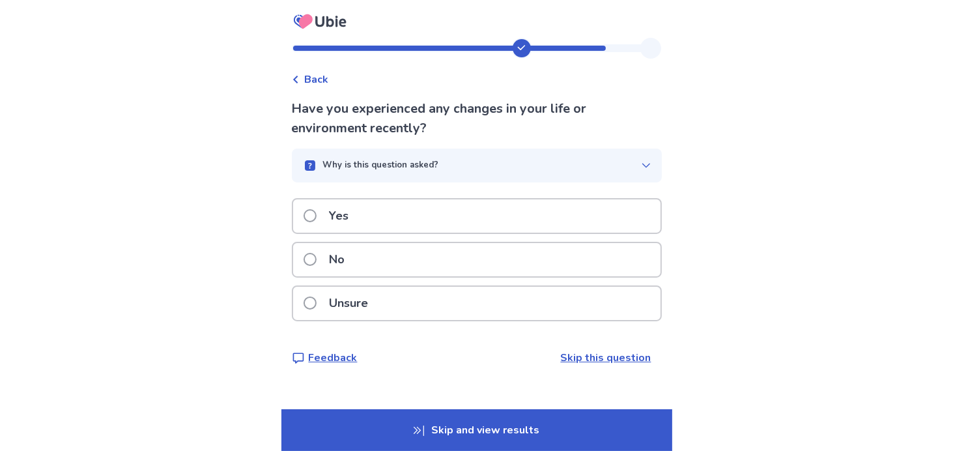
click at [317, 257] on span at bounding box center [310, 259] width 13 height 13
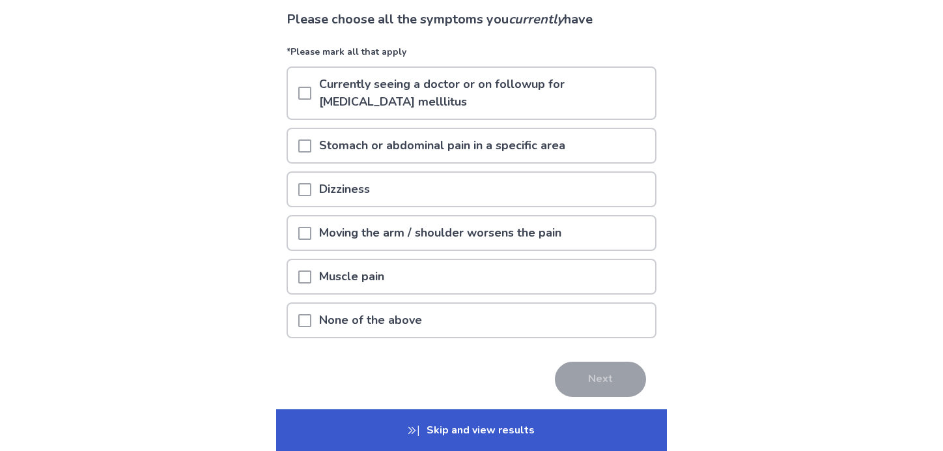
scroll to position [104, 0]
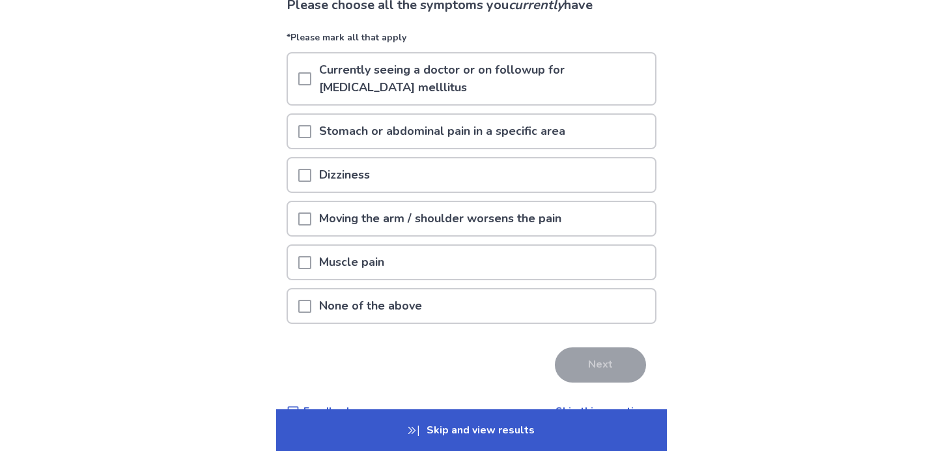
click at [311, 260] on span at bounding box center [304, 262] width 13 height 13
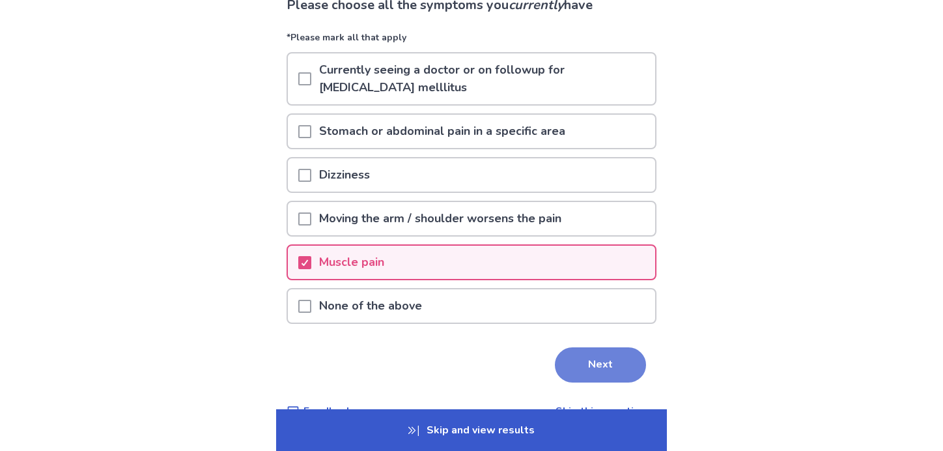
click at [586, 362] on button "Next" at bounding box center [600, 364] width 91 height 35
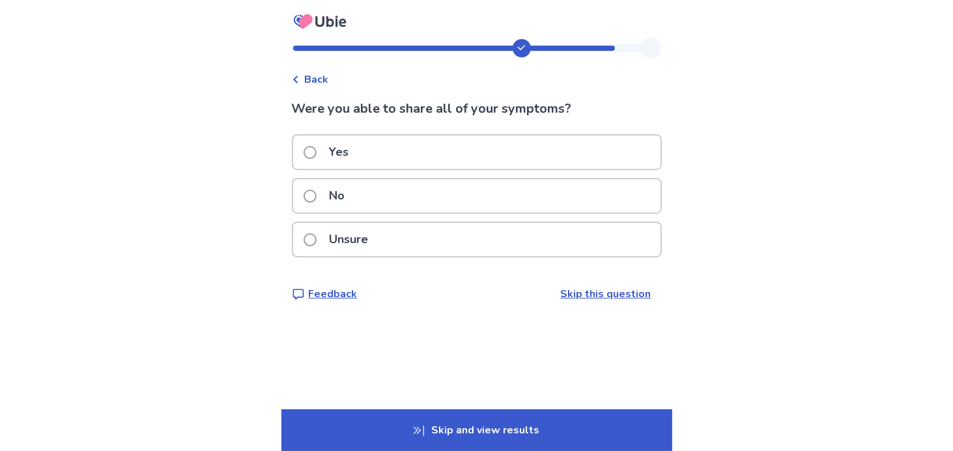
click at [317, 148] on span at bounding box center [310, 152] width 13 height 13
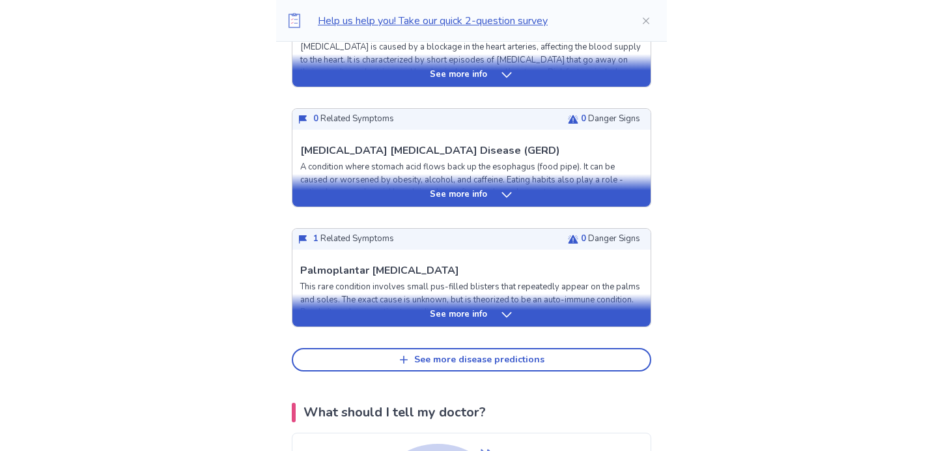
scroll to position [562, 0]
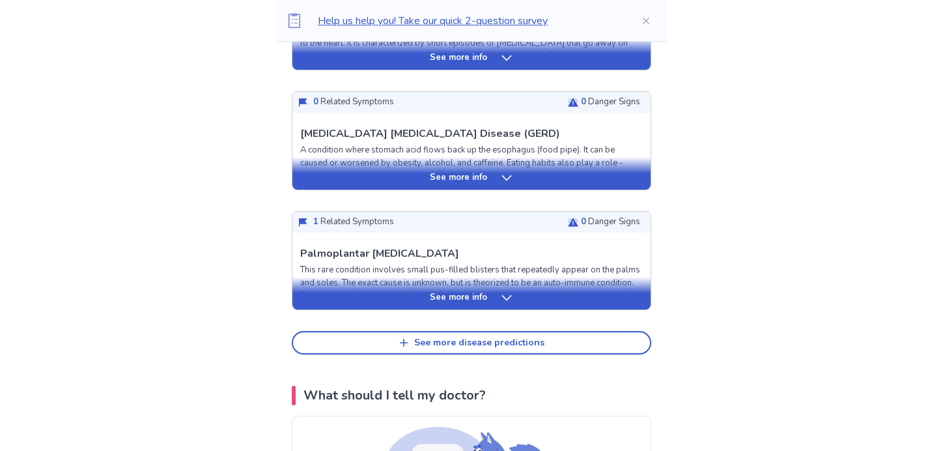
click at [506, 173] on icon at bounding box center [506, 177] width 13 height 13
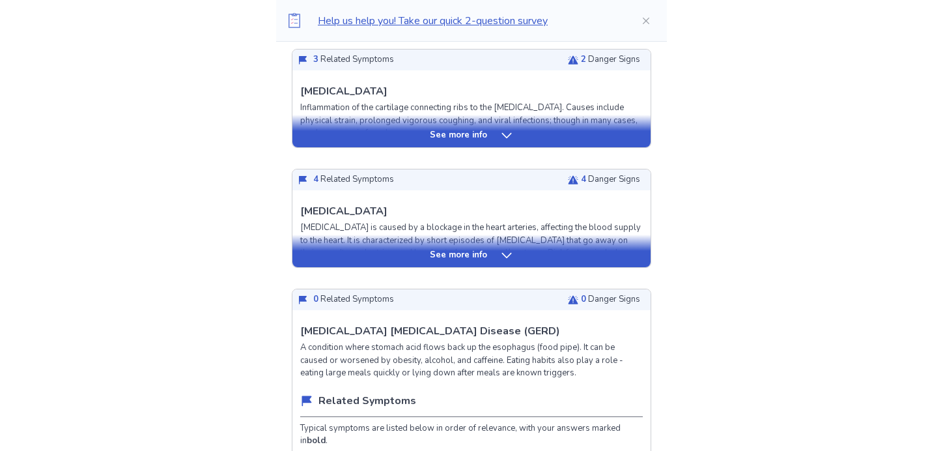
scroll to position [347, 0]
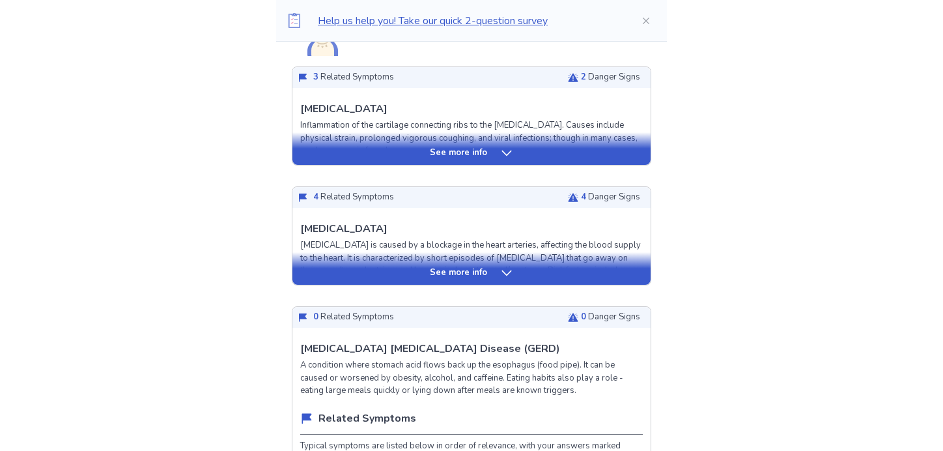
click at [495, 270] on div "See more info" at bounding box center [472, 272] width 358 height 13
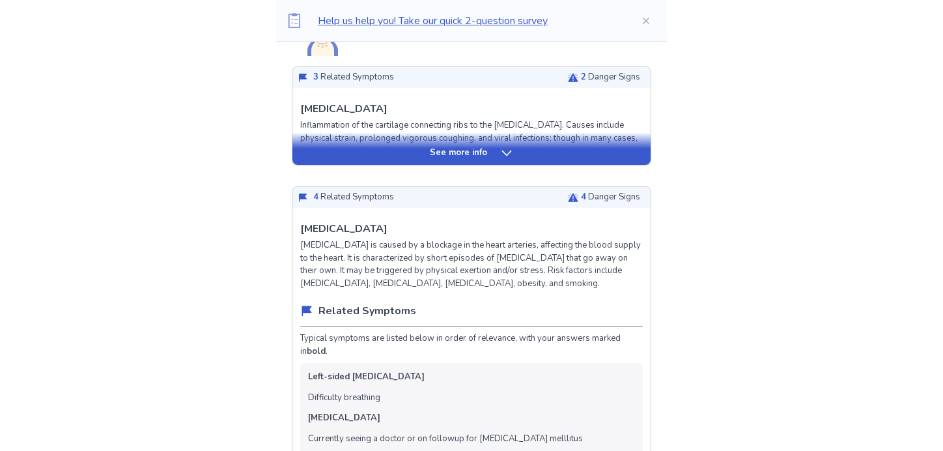
scroll to position [564, 0]
